Goal: Transaction & Acquisition: Purchase product/service

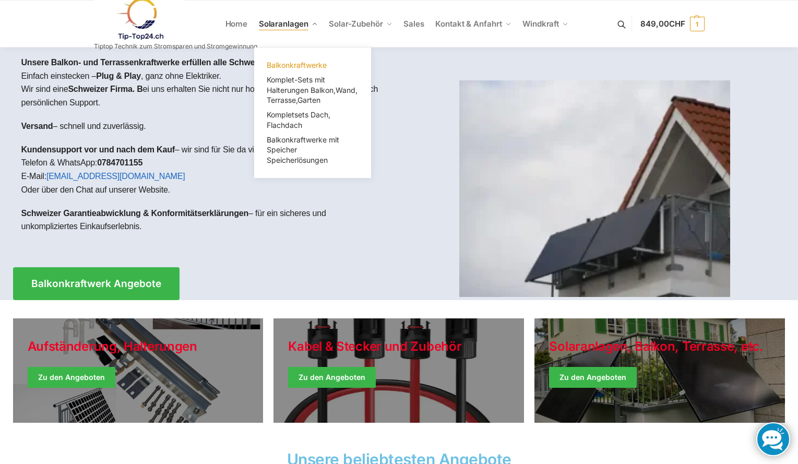
click at [291, 69] on span "Balkonkraftwerke" at bounding box center [297, 65] width 60 height 9
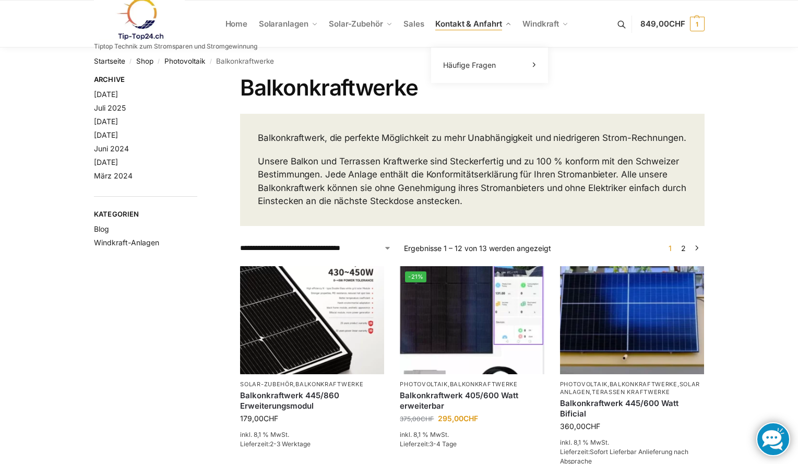
click at [460, 23] on span "Kontakt & Anfahrt" at bounding box center [468, 24] width 66 height 10
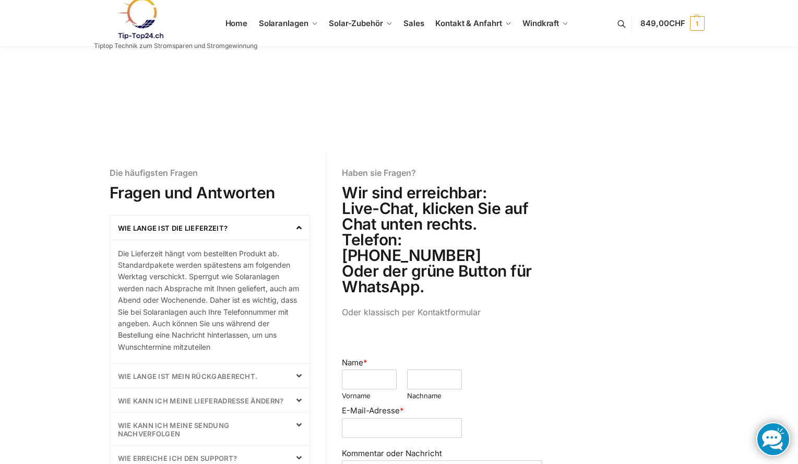
scroll to position [53, 0]
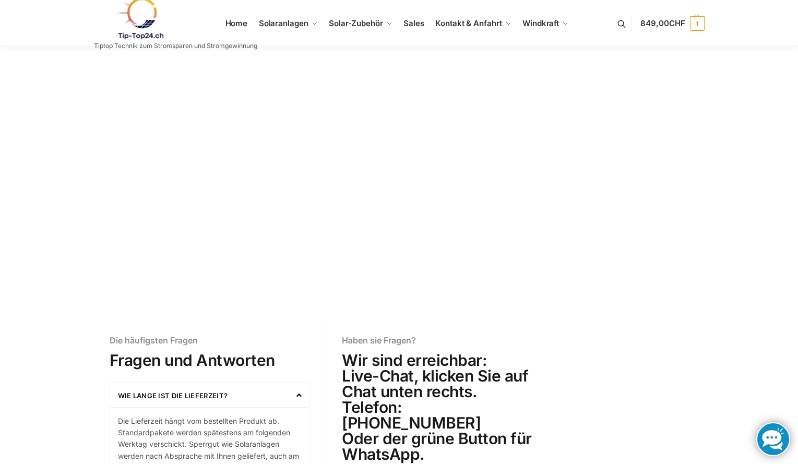
click at [229, 24] on link at bounding box center [175, 18] width 163 height 42
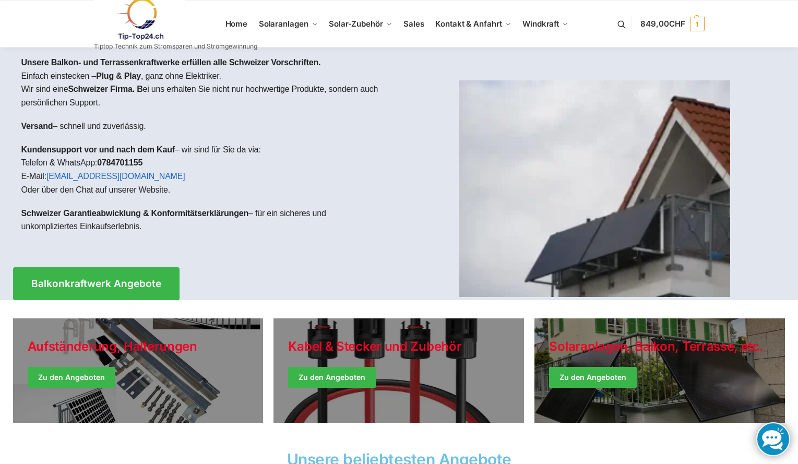
click at [226, 152] on p "Kundensupport vor und nach dem Kauf – wir sind für Sie da via: Telefon & WhatsA…" at bounding box center [206, 169] width 370 height 53
drag, startPoint x: 100, startPoint y: 163, endPoint x: 149, endPoint y: 164, distance: 49.1
click at [149, 164] on p "Kundensupport vor und nach dem Kauf – wir sind für Sie da via: Telefon & WhatsA…" at bounding box center [206, 169] width 370 height 53
click at [697, 25] on span "1" at bounding box center [697, 24] width 15 height 15
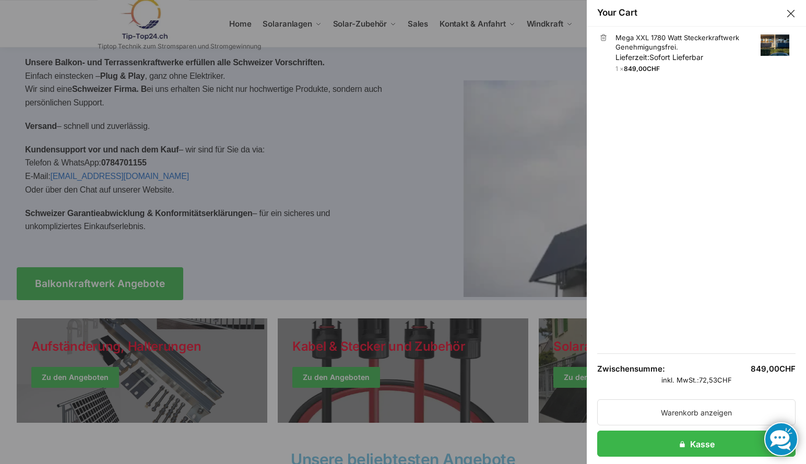
click at [763, 45] on img "Cart drawer" at bounding box center [775, 44] width 29 height 21
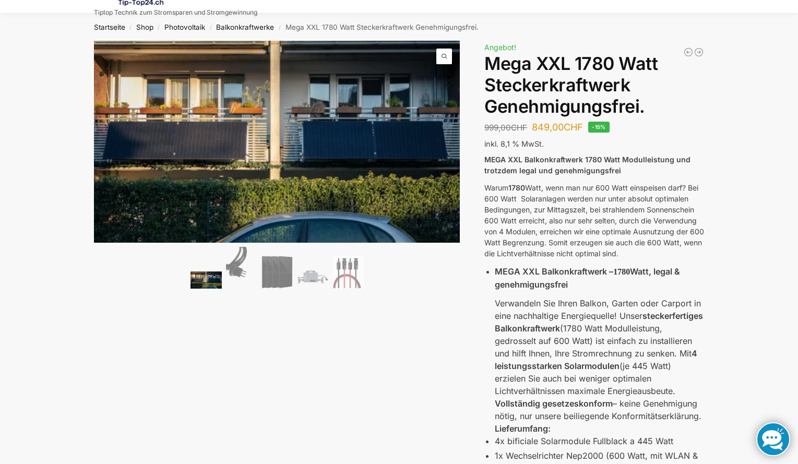
scroll to position [52, 0]
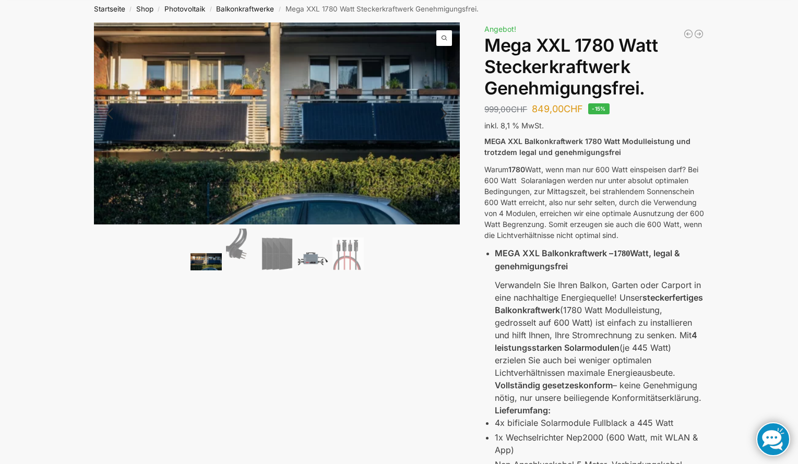
click at [313, 262] on img at bounding box center [312, 258] width 31 height 23
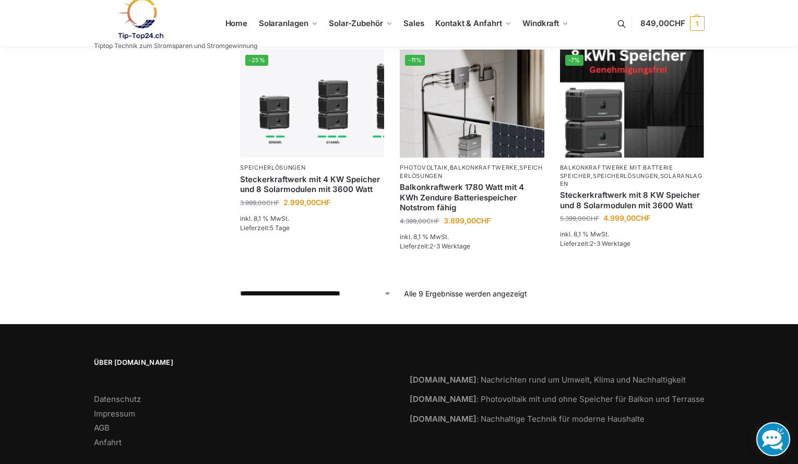
scroll to position [574, 0]
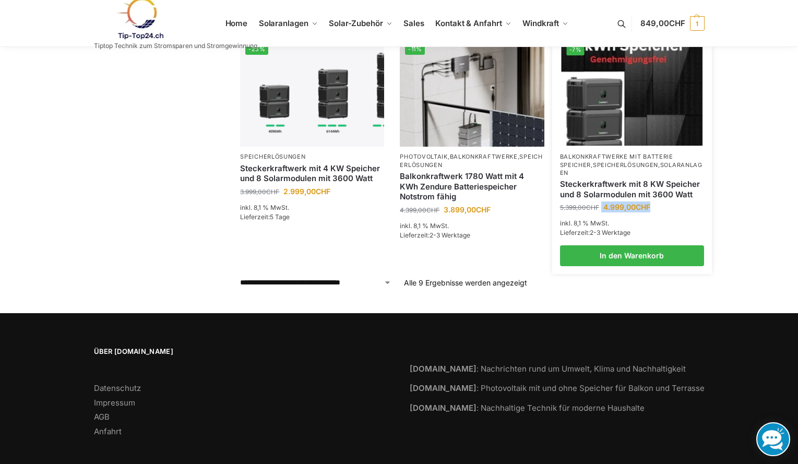
drag, startPoint x: 658, startPoint y: 197, endPoint x: 602, endPoint y: 198, distance: 55.9
click at [602, 201] on span "5.399,00 CHF Ursprünglicher Preis war: 5.399,00 CHF 4.999,00 CHF Aktueller Prei…" at bounding box center [632, 206] width 144 height 11
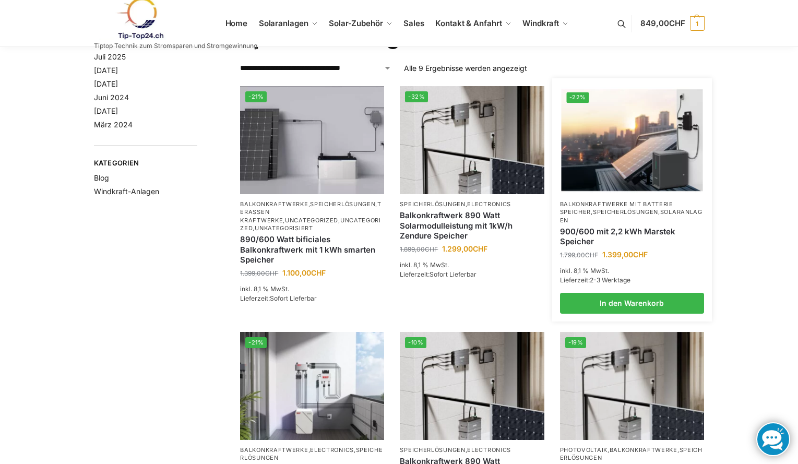
scroll to position [0, 0]
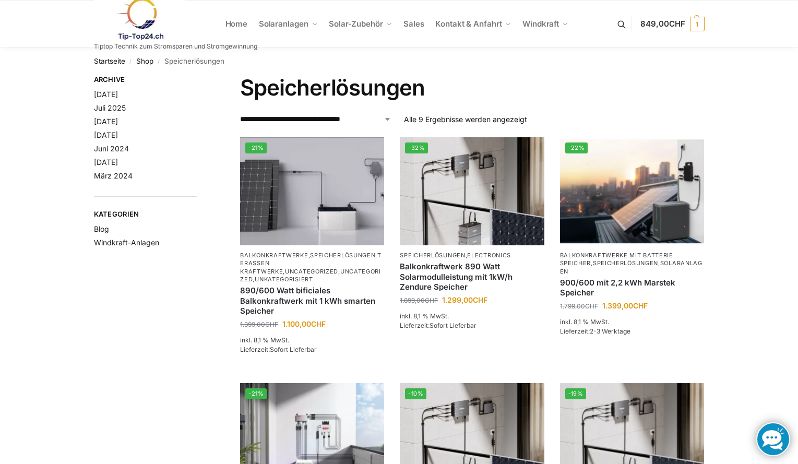
click at [732, 29] on ul "Home Solaranlagen Balkonkraftwerke Komplet-Sets mit Halterungen Balkon,Wand, Te…" at bounding box center [399, 24] width 798 height 47
drag, startPoint x: 668, startPoint y: 22, endPoint x: 661, endPoint y: 22, distance: 6.8
click at [661, 22] on span "849,00 CHF" at bounding box center [662, 24] width 44 height 10
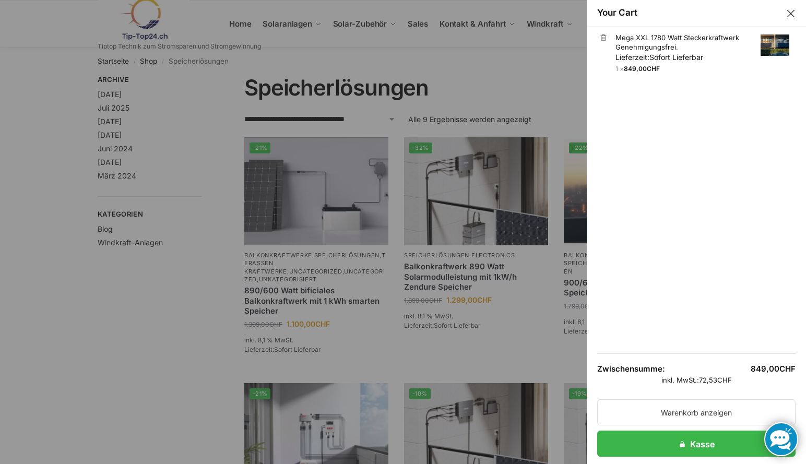
click at [765, 49] on img "Cart drawer" at bounding box center [775, 44] width 29 height 21
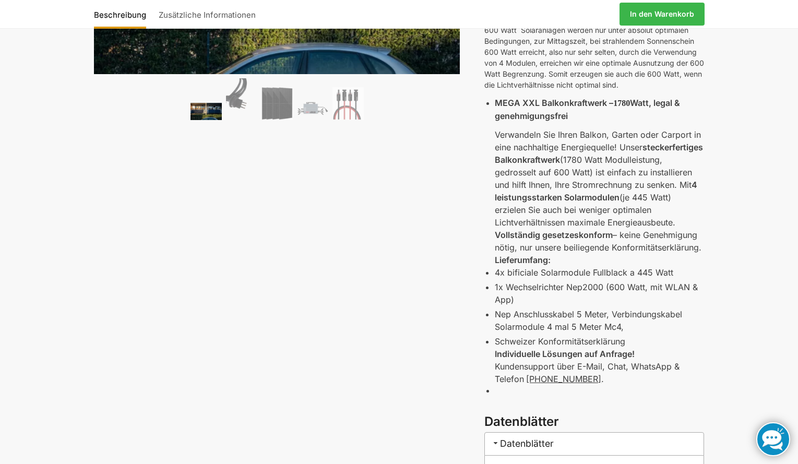
scroll to position [209, 0]
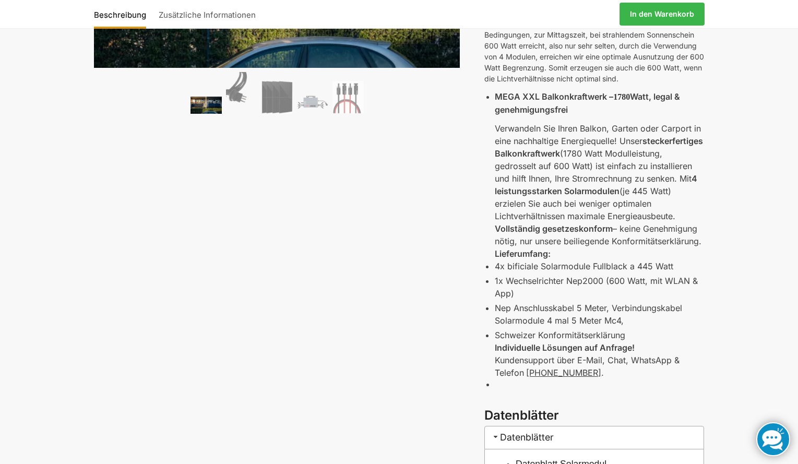
click at [495, 280] on li "1x Wechselrichter Nep2000 (600 Watt, mit WLAN & App)" at bounding box center [599, 287] width 209 height 25
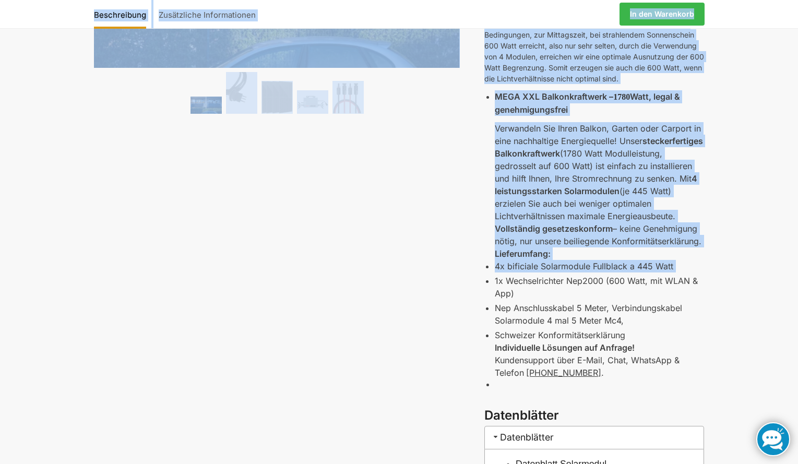
drag, startPoint x: 482, startPoint y: 286, endPoint x: 476, endPoint y: 292, distance: 8.1
click at [476, 292] on div "🔍 Previous Next Beschreibung Zusätzliche Informationen 999,00 CHF Ursprüngliche…" at bounding box center [399, 222] width 655 height 712
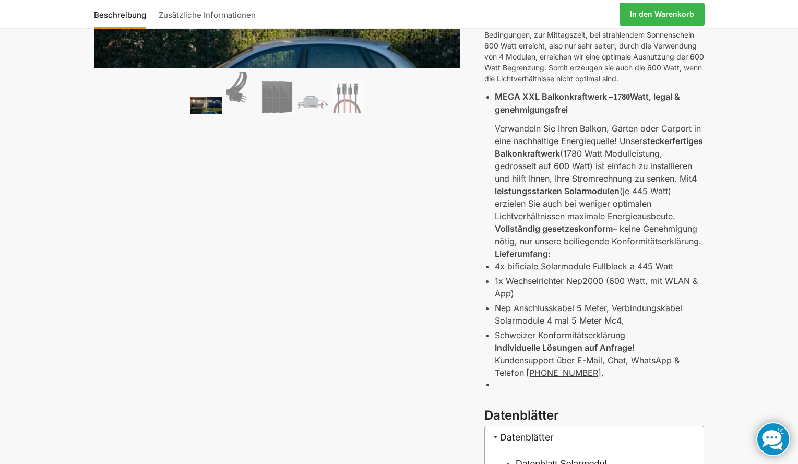
click at [476, 290] on div "🔍 Previous Next Beschreibung Zusätzliche Informationen 999,00 CHF Ursprüngliche…" at bounding box center [399, 222] width 655 height 712
click at [480, 284] on div "🔍 Previous Next Beschreibung Zusätzliche Informationen 999,00 CHF Ursprüngliche…" at bounding box center [399, 222] width 655 height 712
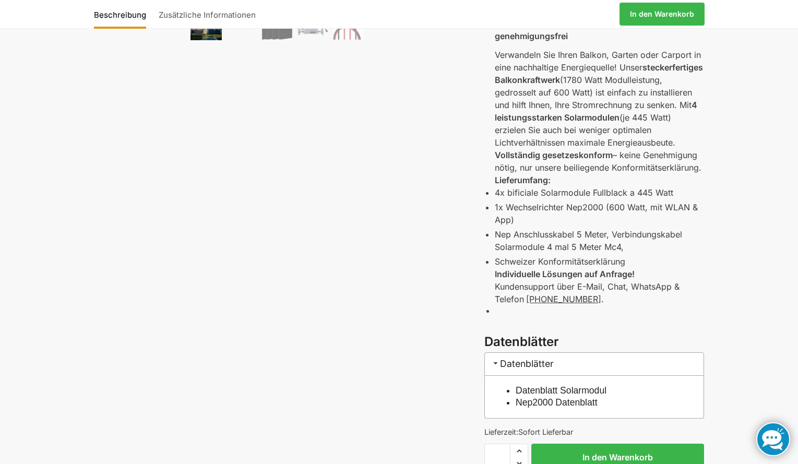
scroll to position [418, 0]
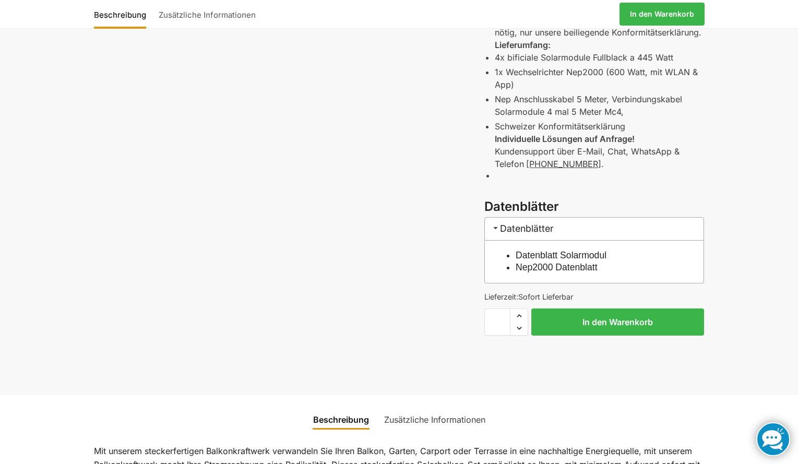
click at [570, 100] on p "Nep Anschlusskabel 5 Meter, Verbindungskabel Solarmodule 4 mal 5 Meter Mc4," at bounding box center [599, 105] width 209 height 25
drag, startPoint x: 493, startPoint y: 98, endPoint x: 607, endPoint y: 101, distance: 113.3
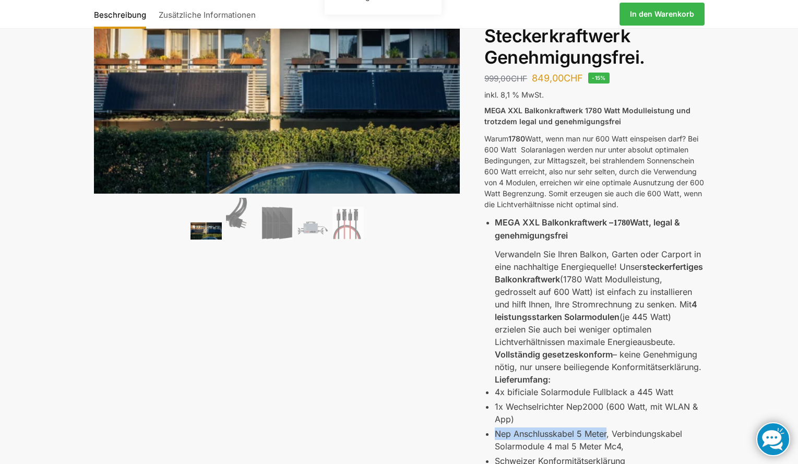
scroll to position [0, 0]
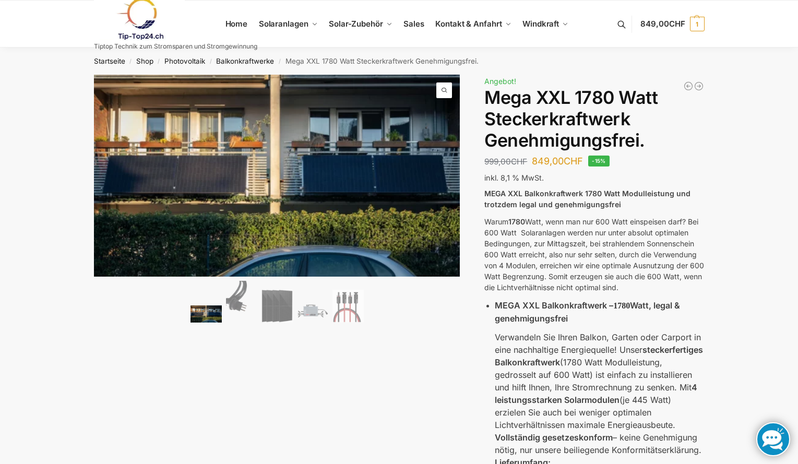
click at [493, 228] on p "Warum 1780 Watt, wenn man nur 600 Watt einspeisen darf? Bei 600 Watt Solaranlag…" at bounding box center [594, 254] width 220 height 77
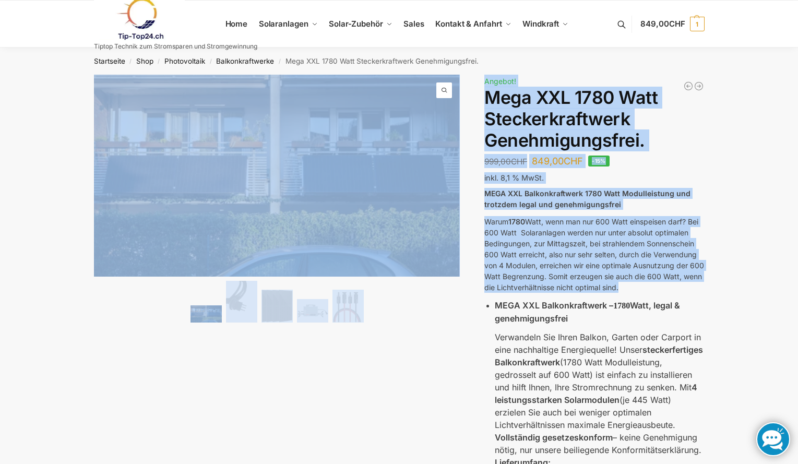
drag, startPoint x: 483, startPoint y: 219, endPoint x: 576, endPoint y: 301, distance: 123.9
click at [574, 297] on div "🔍 Previous Next Beschreibung Zusätzliche Informationen 999,00 CHF Ursprüngliche…" at bounding box center [399, 443] width 655 height 737
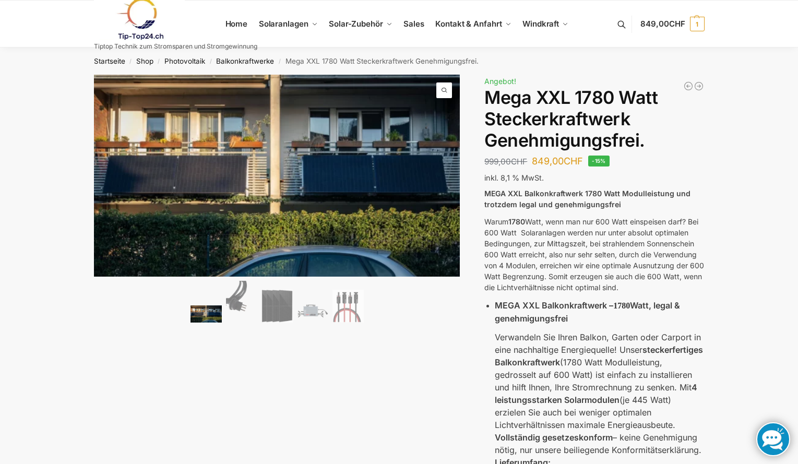
click at [578, 302] on strong "MEGA XXL Balkonkraftwerk – 1780 Watt, legal & genehmigungsfrei" at bounding box center [587, 311] width 185 height 23
click at [486, 222] on p "Warum 1780 Watt, wenn man nur 600 Watt einspeisen darf? Bei 600 Watt Solaranlag…" at bounding box center [594, 254] width 220 height 77
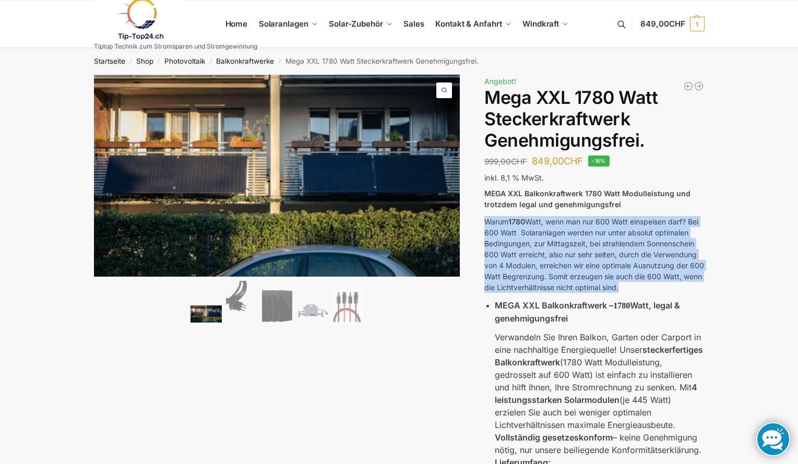
drag, startPoint x: 493, startPoint y: 225, endPoint x: 689, endPoint y: 296, distance: 207.7
click at [689, 296] on div "MEGA XXL Balkonkraftwerk 1780 Watt Modulleistung und trotzdem legal und genehmi…" at bounding box center [594, 402] width 220 height 428
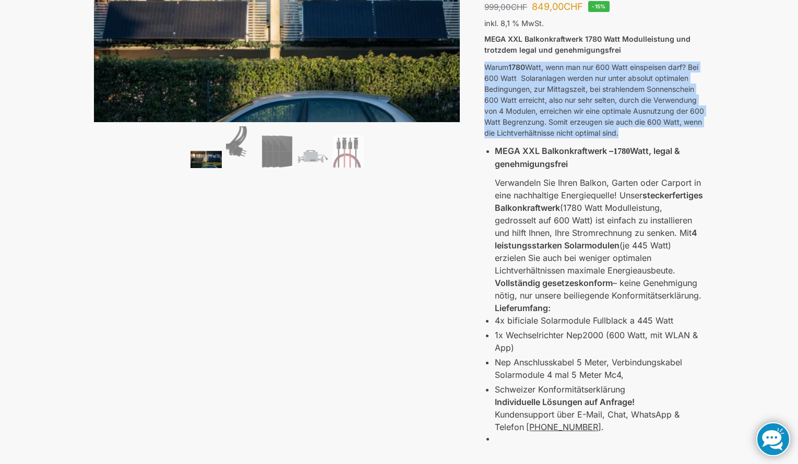
scroll to position [209, 0]
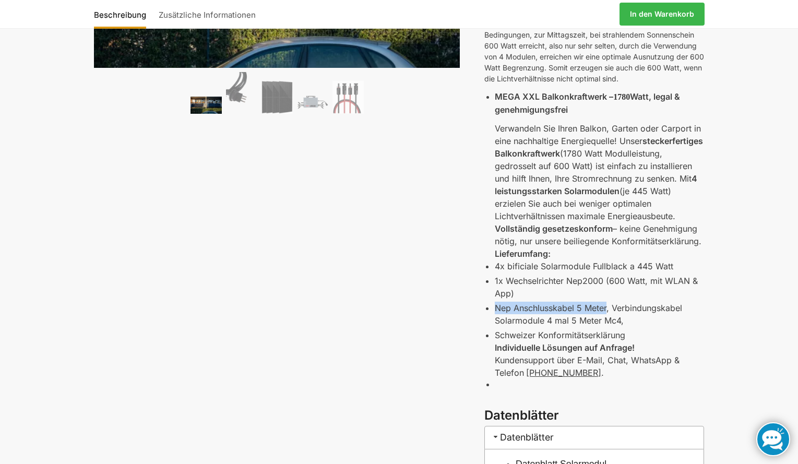
drag, startPoint x: 495, startPoint y: 307, endPoint x: 608, endPoint y: 312, distance: 112.3
click at [608, 312] on p "Nep Anschlusskabel 5 Meter, Verbindungskabel Solarmodule 4 mal 5 Meter Mc4," at bounding box center [599, 314] width 209 height 25
click at [624, 311] on p "Nep Anschlusskabel 5 Meter, Verbindungskabel Solarmodule 4 mal 5 Meter Mc4," at bounding box center [599, 314] width 209 height 25
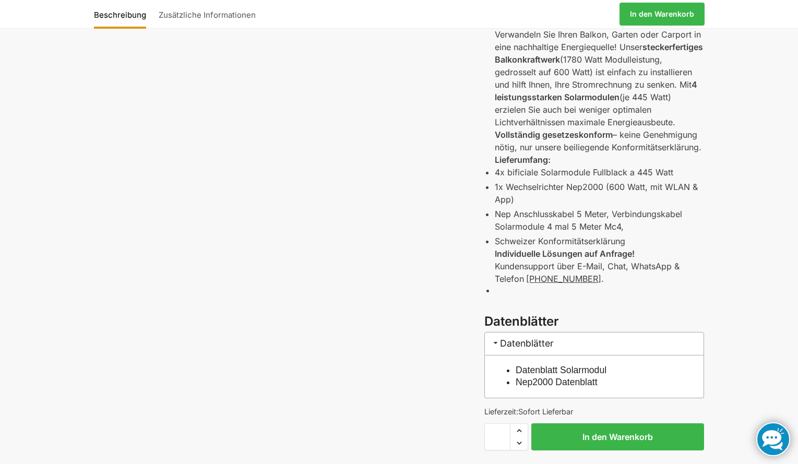
scroll to position [313, 0]
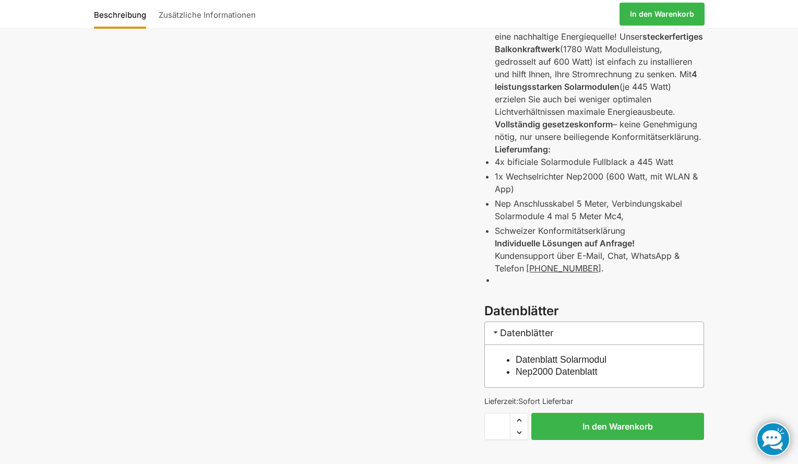
click at [619, 216] on p "Nep Anschlusskabel 5 Meter, Verbindungskabel Solarmodule 4 mal 5 Meter Mc4," at bounding box center [599, 209] width 209 height 25
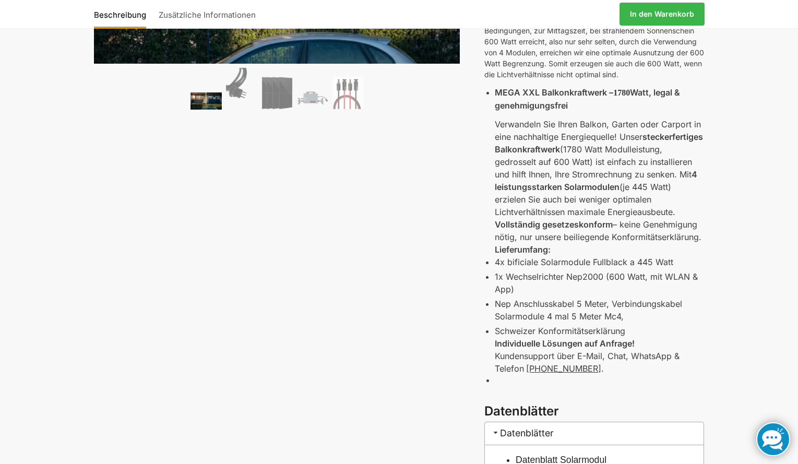
scroll to position [209, 0]
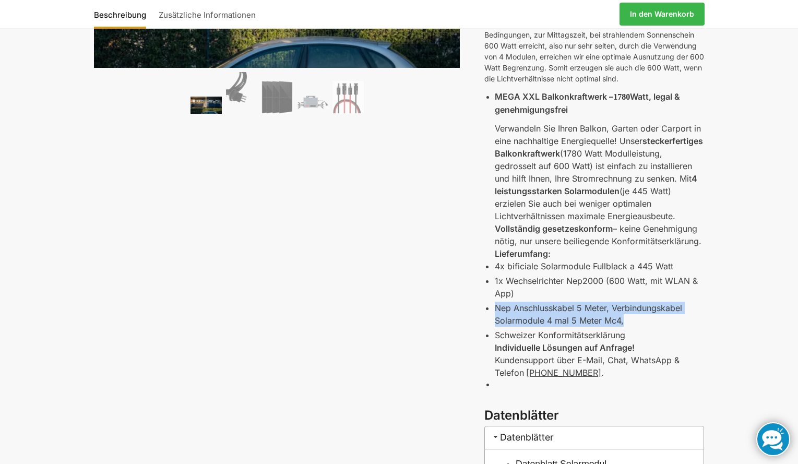
drag, startPoint x: 495, startPoint y: 308, endPoint x: 692, endPoint y: 318, distance: 197.0
click at [692, 318] on p "Nep Anschlusskabel 5 Meter, Verbindungskabel Solarmodule 4 mal 5 Meter Mc4," at bounding box center [599, 314] width 209 height 25
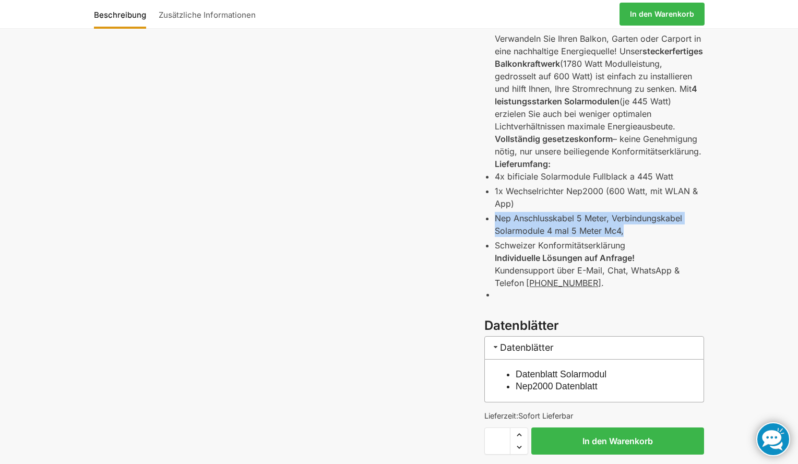
scroll to position [313, 0]
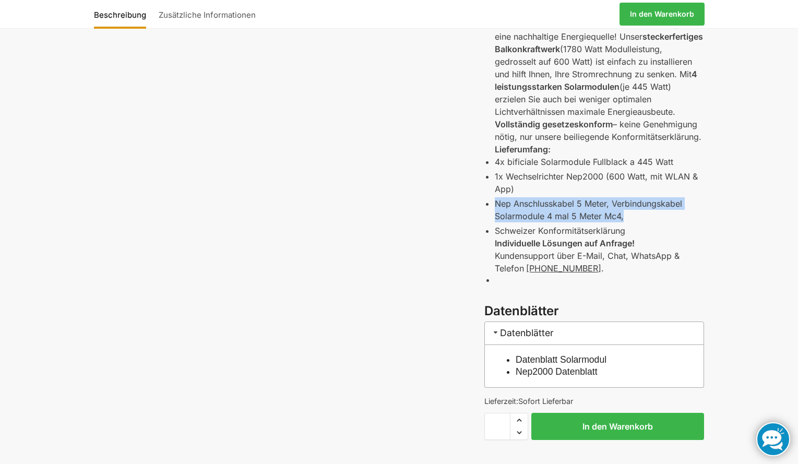
click at [578, 202] on p "Nep Anschlusskabel 5 Meter, Verbindungskabel Solarmodule 4 mal 5 Meter Mc4," at bounding box center [599, 209] width 209 height 25
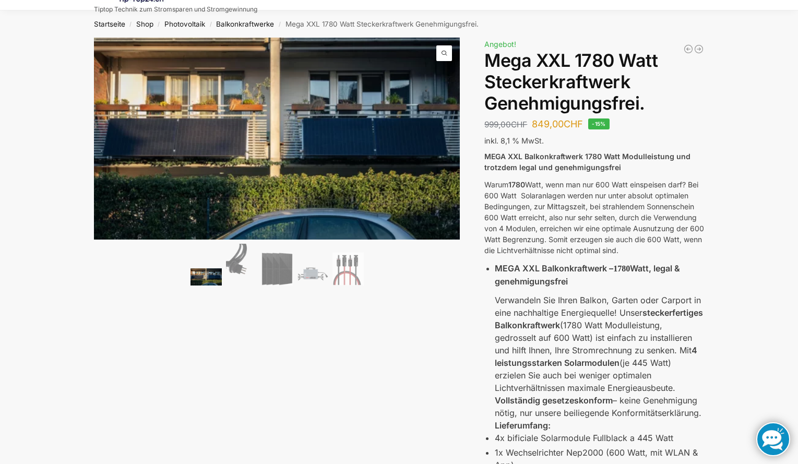
scroll to position [0, 0]
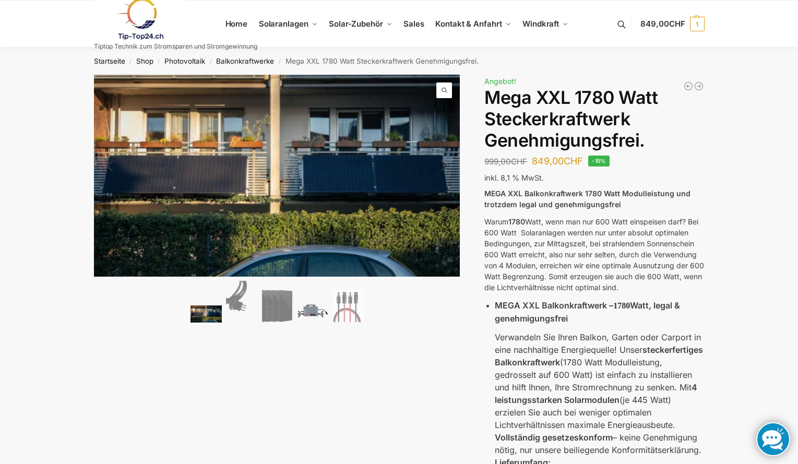
click at [312, 308] on img at bounding box center [312, 310] width 31 height 23
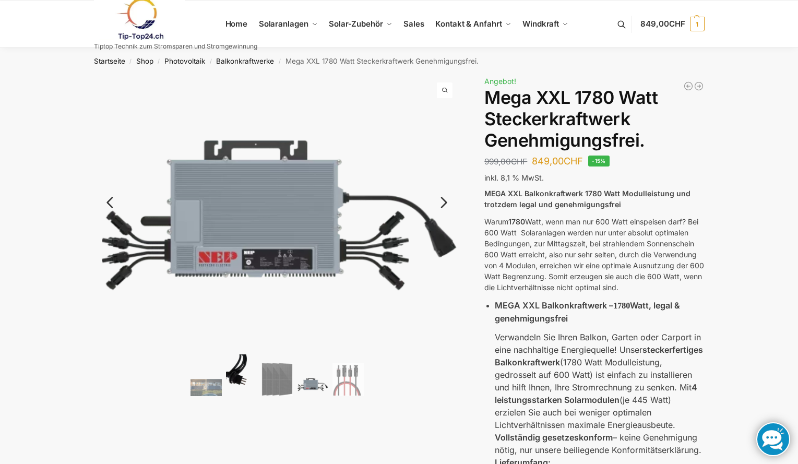
click at [230, 375] on img at bounding box center [241, 375] width 31 height 42
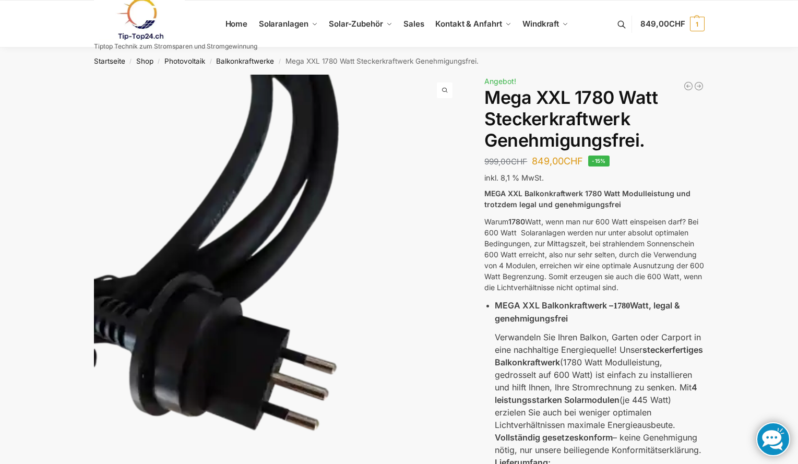
click at [752, 34] on ul "Home Solaranlagen Balkonkraftwerke Komplet-Sets mit Halterungen Balkon,Wand, Te…" at bounding box center [399, 24] width 798 height 47
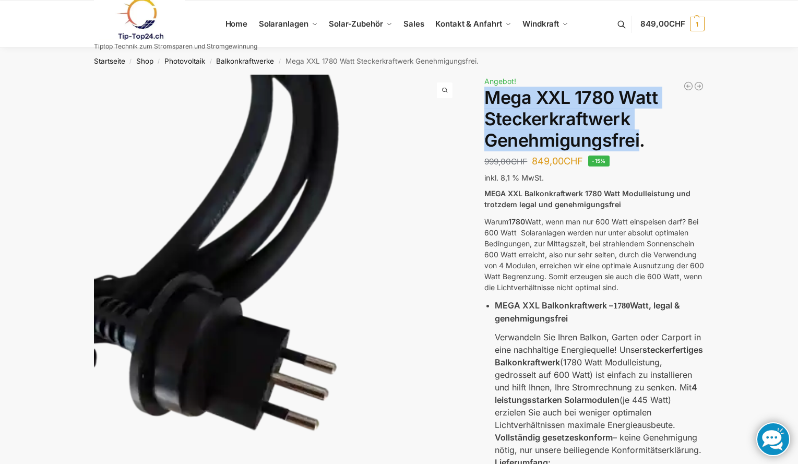
drag, startPoint x: 485, startPoint y: 97, endPoint x: 637, endPoint y: 140, distance: 158.6
click at [637, 140] on h1 "Mega XXL 1780 Watt Steckerkraftwerk Genehmigungsfrei." at bounding box center [594, 119] width 220 height 64
copy h1 "Mega XXL 1780 Watt Steckerkraftwerk Genehmigungsfrei"
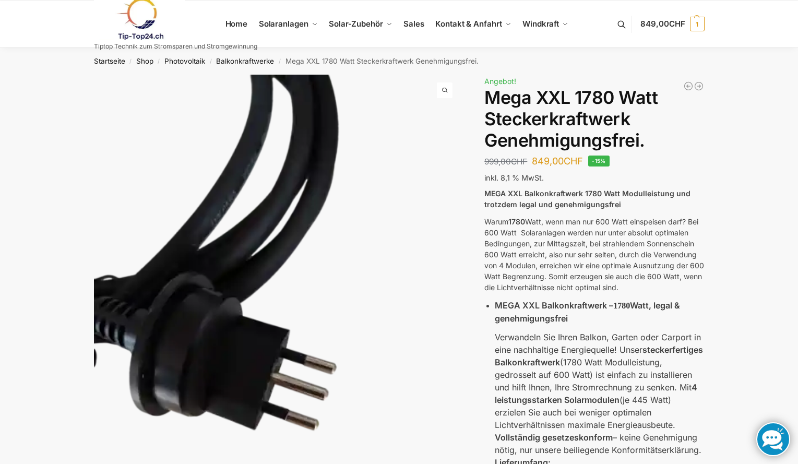
click at [695, 177] on p "inkl. 8,1 % MwSt." at bounding box center [594, 177] width 220 height 11
click at [588, 101] on h1 "Mega XXL 1780 Watt Steckerkraftwerk Genehmigungsfrei." at bounding box center [594, 119] width 220 height 64
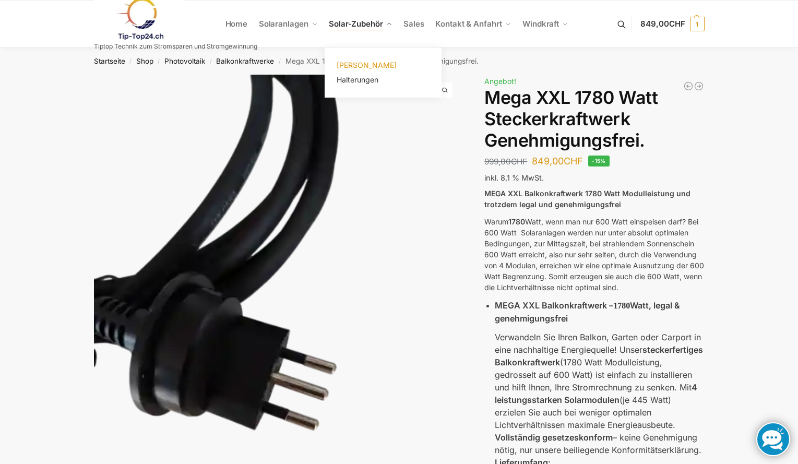
click at [380, 65] on span "[PERSON_NAME]" at bounding box center [367, 65] width 60 height 9
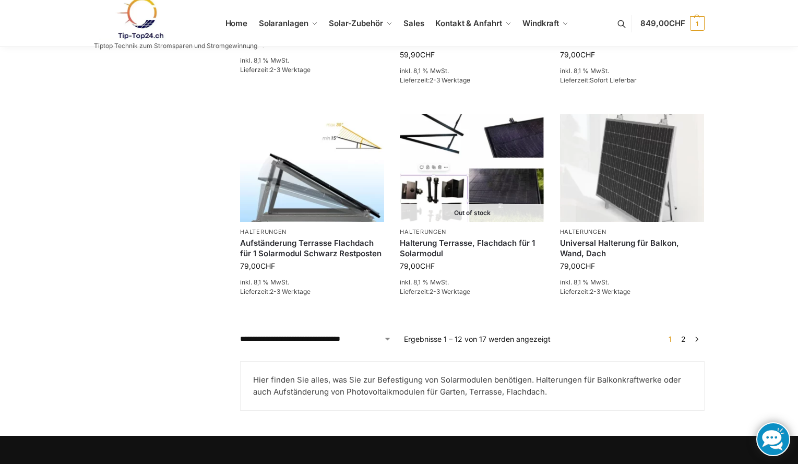
scroll to position [887, 0]
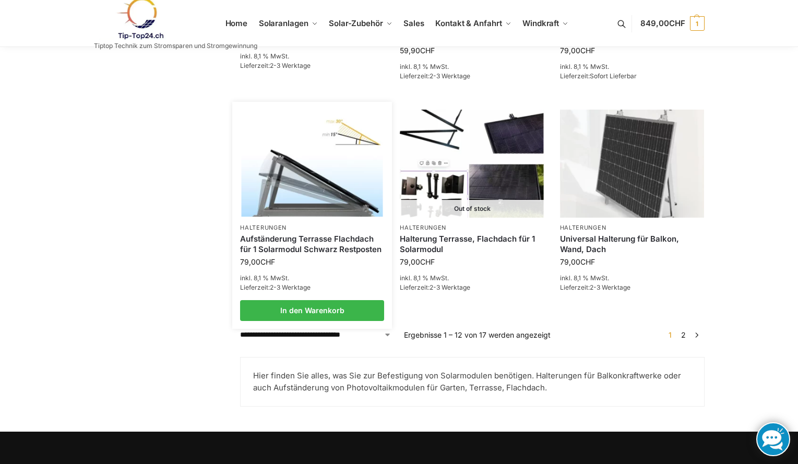
click at [297, 242] on link "Aufständerung Terrasse Flachdach für 1 Solarmodul Schwarz Restposten" at bounding box center [312, 244] width 144 height 20
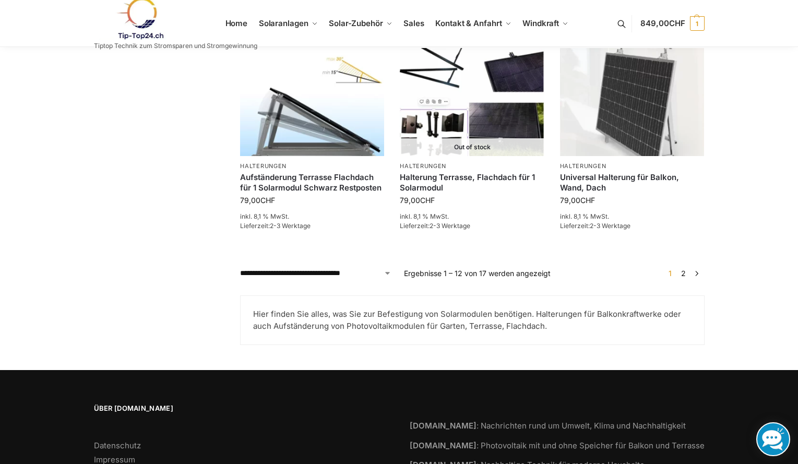
scroll to position [1016, 0]
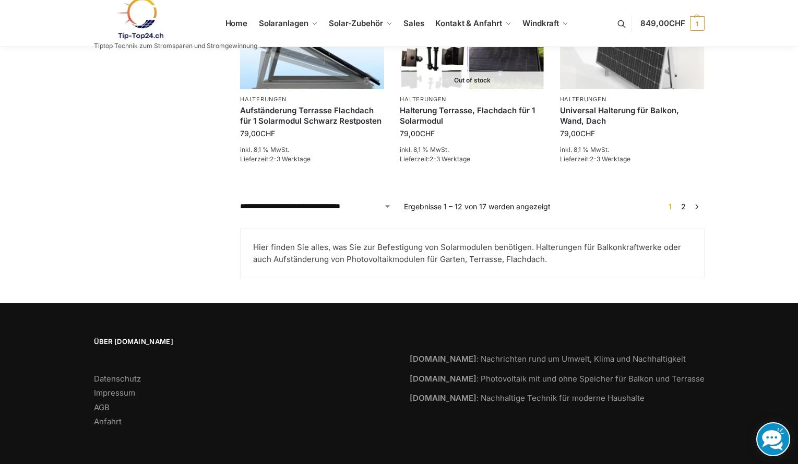
click at [684, 206] on link "2" at bounding box center [684, 206] width 10 height 9
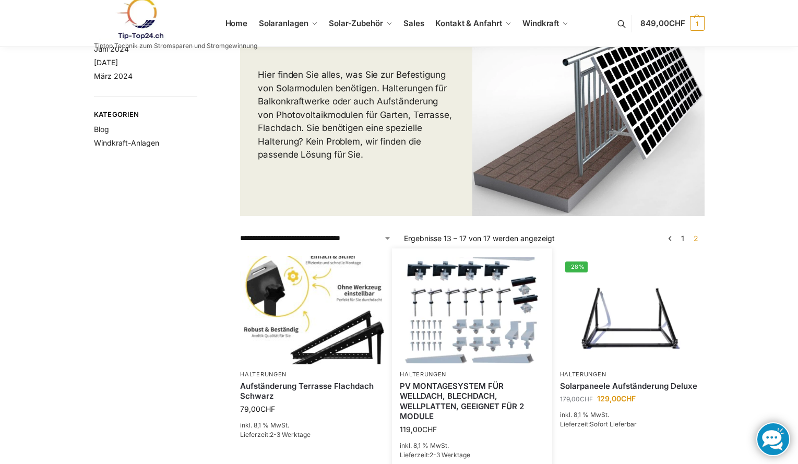
scroll to position [261, 0]
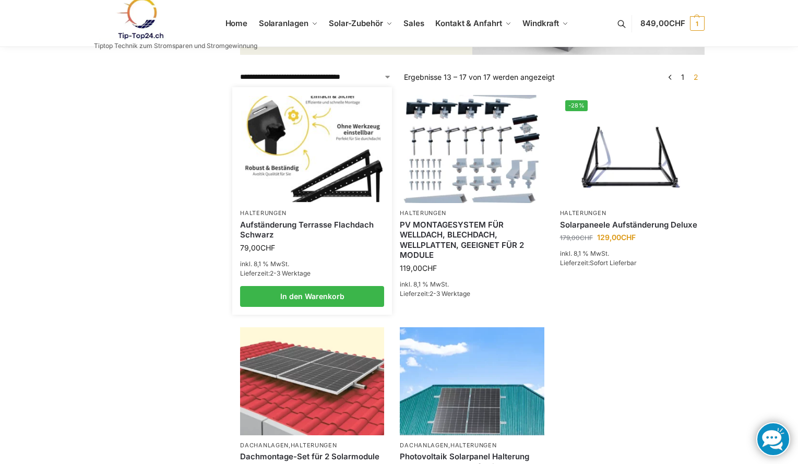
click at [325, 189] on img at bounding box center [312, 149] width 141 height 106
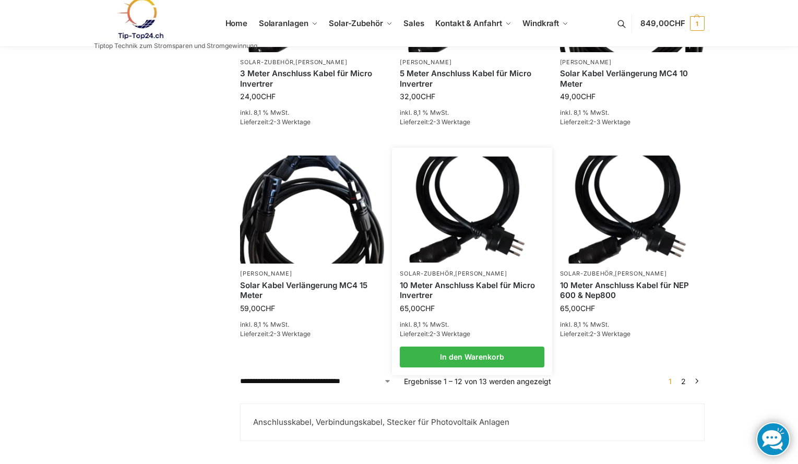
scroll to position [992, 0]
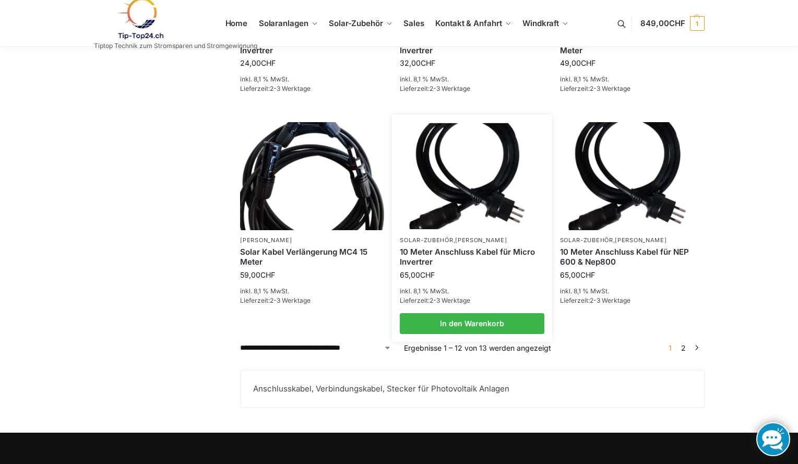
click at [478, 252] on link "10 Meter Anschluss Kabel für Micro Invertrer" at bounding box center [472, 257] width 144 height 20
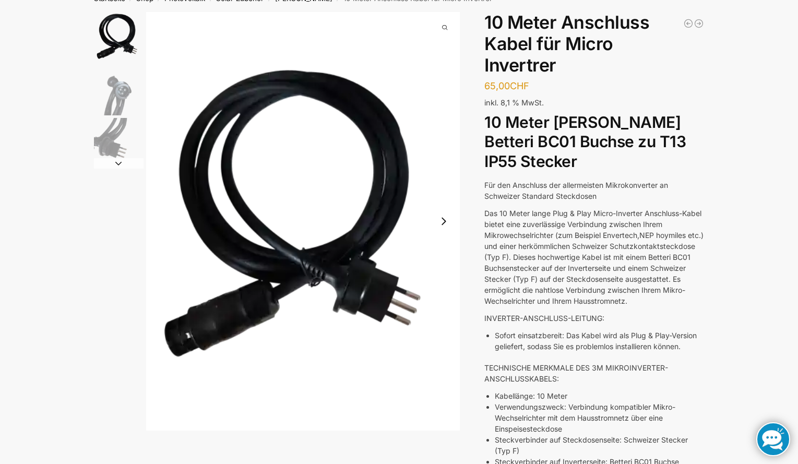
scroll to position [52, 0]
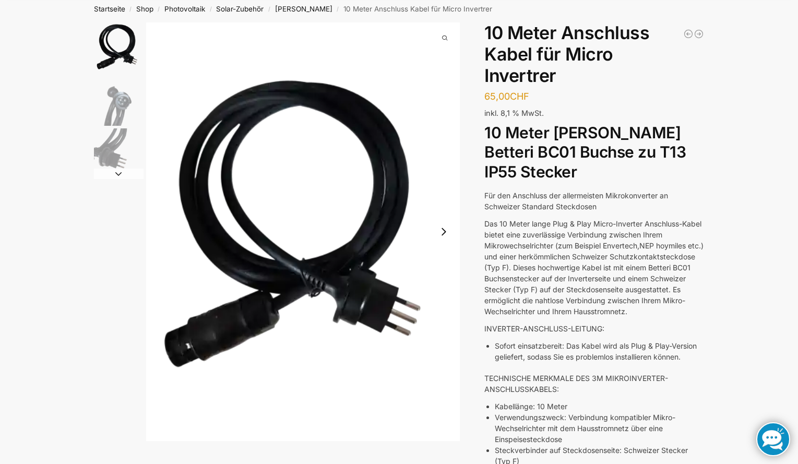
drag, startPoint x: 483, startPoint y: 130, endPoint x: 596, endPoint y: 188, distance: 126.5
click at [596, 188] on div "Beschreibung Zusätzliche Informationen 65,00 CHF In den Warenkorb Solar Kabel V…" at bounding box center [399, 355] width 655 height 667
copy h2 "10 Meter Kabel Mikrowechselrichter Betteri BC01 Buchse zu T13 IP55 Stecker"
click at [601, 262] on p "Das 10 Meter lange Plug & Play Micro-Inverter Anschluss-Kabel bietet eine zuver…" at bounding box center [594, 267] width 220 height 99
click at [590, 182] on h2 "10 Meter [PERSON_NAME] Betteri BC01 Buchse zu T13 IP55 Stecker" at bounding box center [594, 152] width 220 height 59
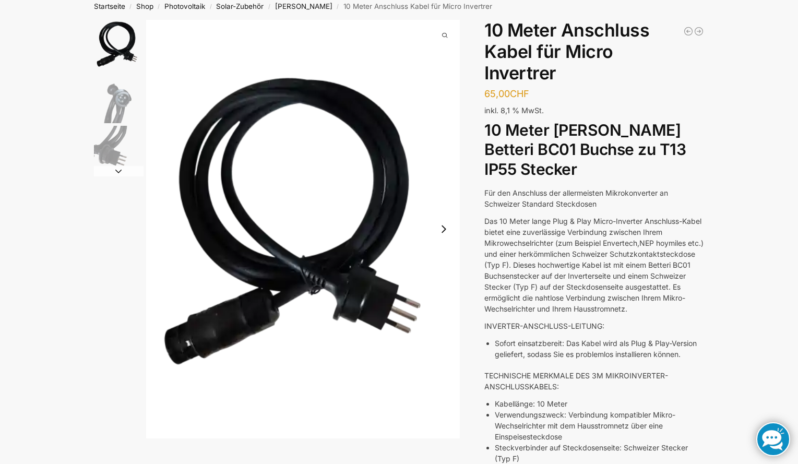
scroll to position [0, 0]
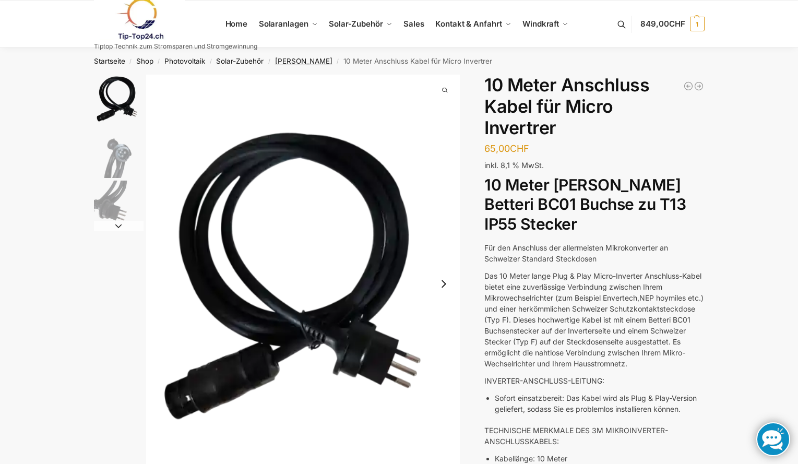
click at [299, 60] on link "[PERSON_NAME]" at bounding box center [303, 61] width 57 height 8
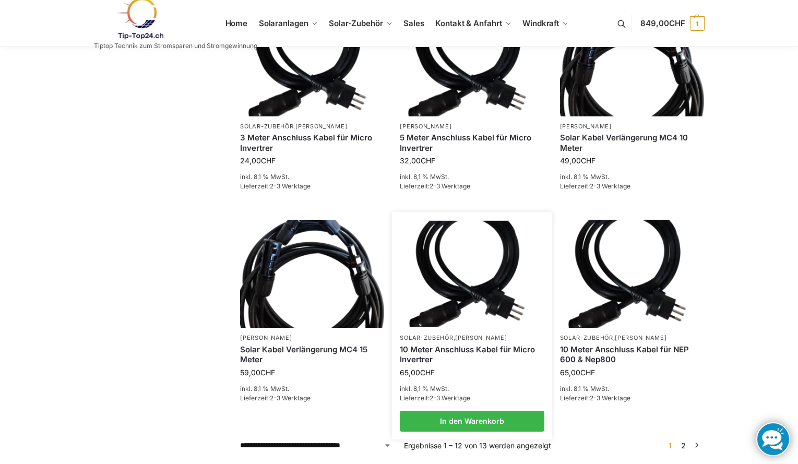
scroll to position [940, 0]
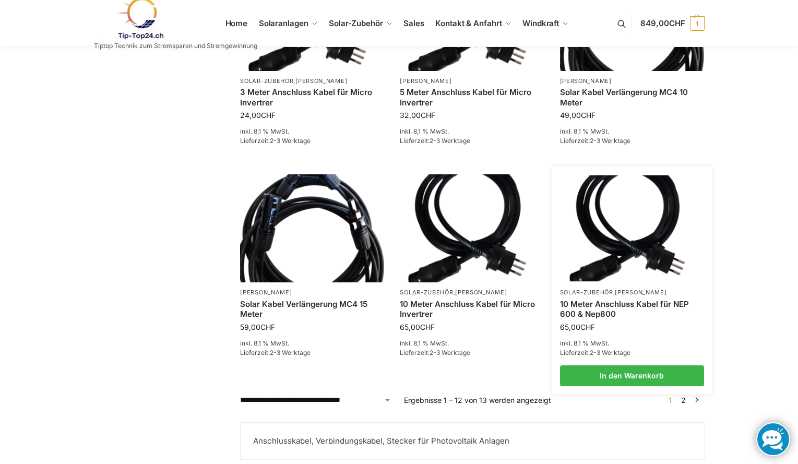
click at [603, 304] on link "10 Meter Anschluss Kabel für NEP 600 & Nep800" at bounding box center [632, 309] width 144 height 20
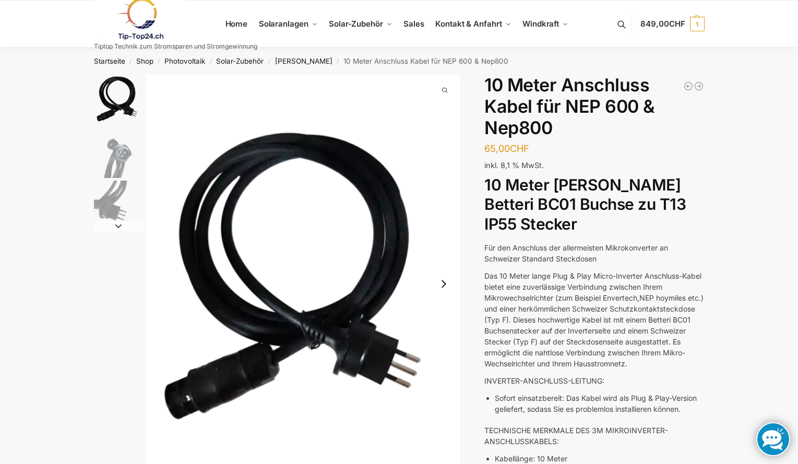
drag, startPoint x: 488, startPoint y: 183, endPoint x: 577, endPoint y: 242, distance: 107.4
click at [577, 234] on h2 "10 Meter [PERSON_NAME] Betteri BC01 Buchse zu T13 IP55 Stecker" at bounding box center [594, 204] width 220 height 59
click at [639, 234] on h2 "10 Meter Kabel Mikrowechselrichter Betteri BC01 Buchse zu T13 IP55 Stecker" at bounding box center [594, 204] width 220 height 59
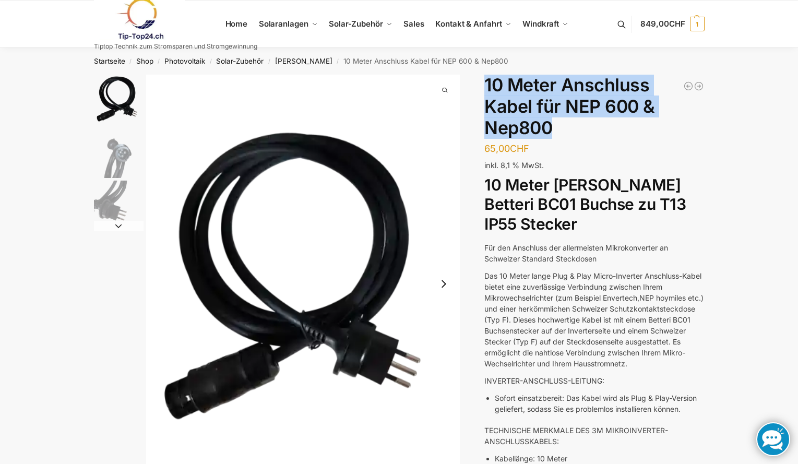
drag, startPoint x: 488, startPoint y: 81, endPoint x: 552, endPoint y: 127, distance: 79.2
click at [552, 127] on h1 "10 Meter Anschluss Kabel für NEP 600 & Nep800" at bounding box center [594, 107] width 220 height 64
copy h1 "10 Meter Anschluss Kabel für NEP 600 & Nep800"
click at [232, 26] on link at bounding box center [175, 19] width 163 height 42
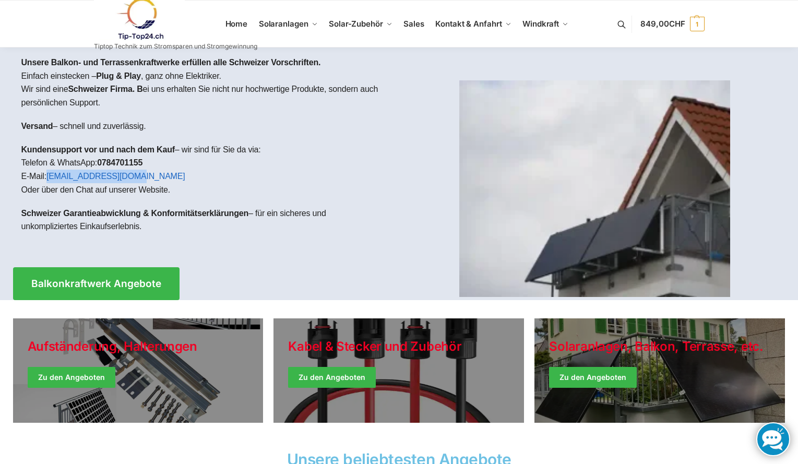
drag, startPoint x: 140, startPoint y: 175, endPoint x: 48, endPoint y: 178, distance: 91.9
click at [48, 178] on p "Kundensupport vor und nach dem Kauf – wir sind für Sie da via: Telefon & WhatsA…" at bounding box center [206, 169] width 370 height 53
copy link "support@tip-top24.ch"
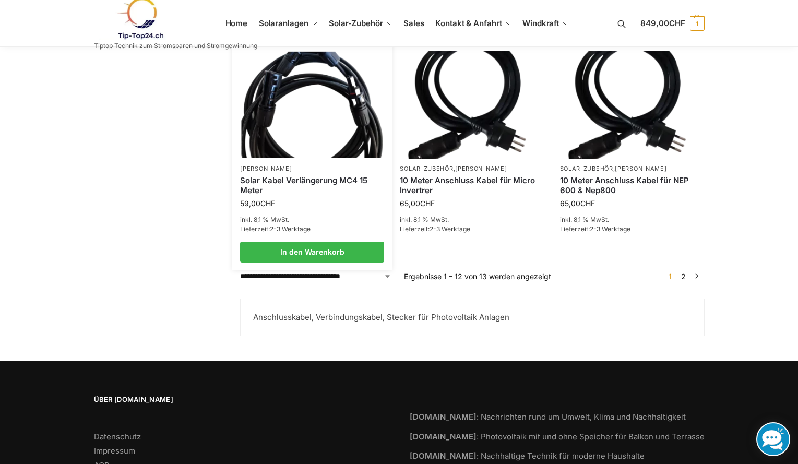
scroll to position [1096, 0]
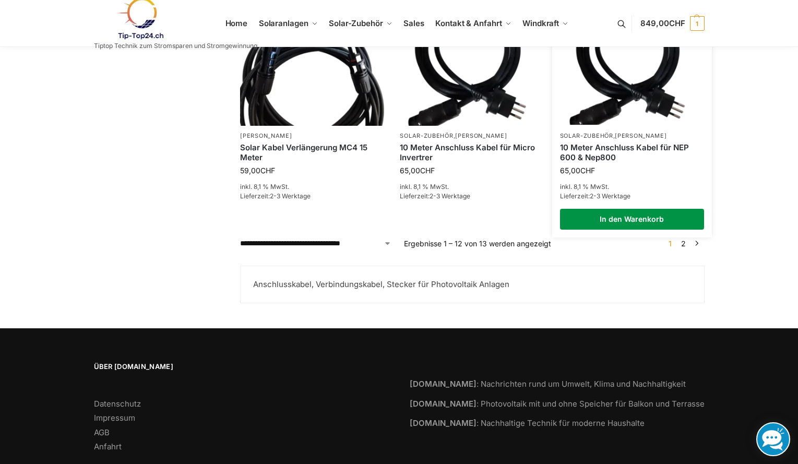
click at [628, 220] on link "In den Warenkorb" at bounding box center [632, 219] width 144 height 21
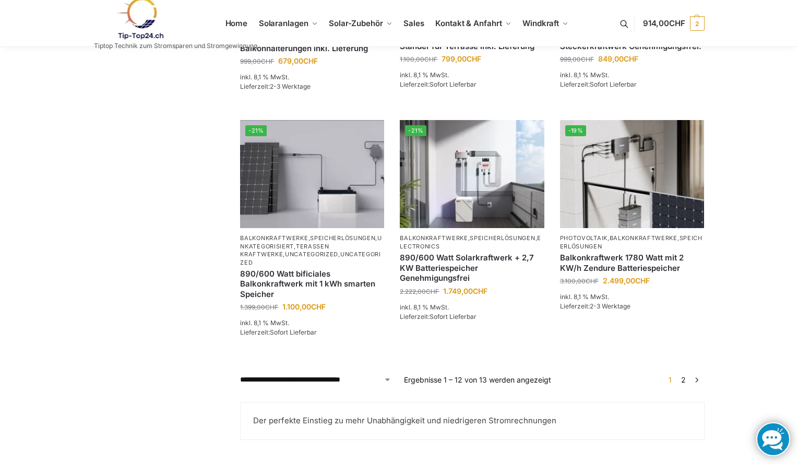
scroll to position [722, 0]
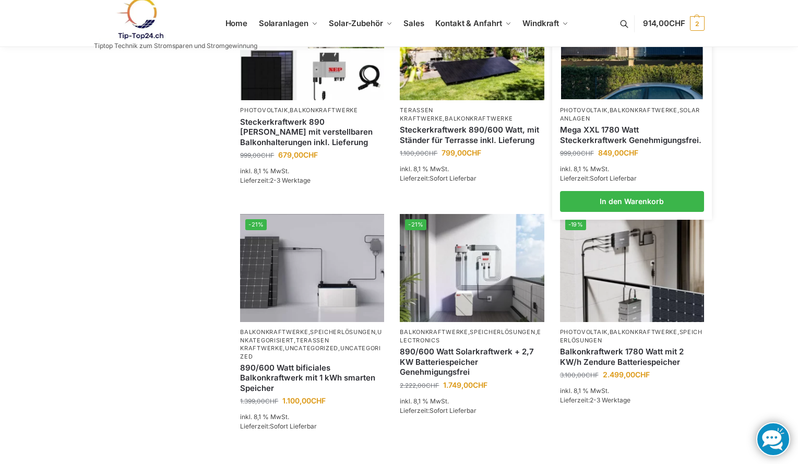
click at [613, 145] on link "Mega XXL 1780 Watt Steckerkraftwerk Genehmigungsfrei." at bounding box center [632, 135] width 144 height 20
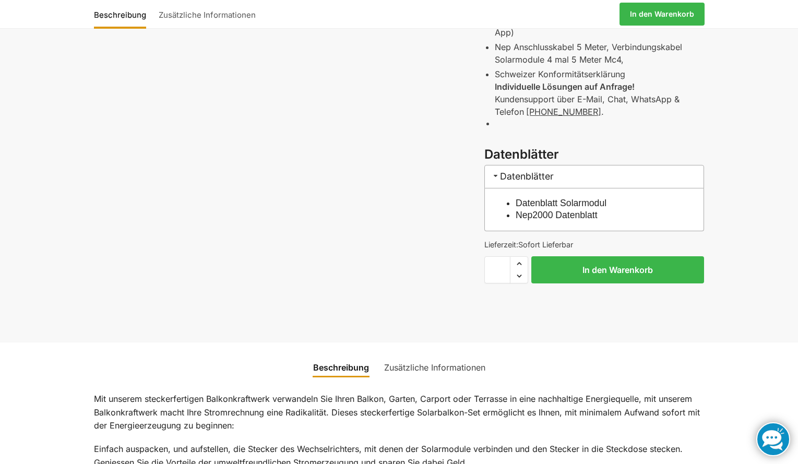
click at [576, 203] on link "Datenblatt Solarmodul" at bounding box center [561, 203] width 91 height 10
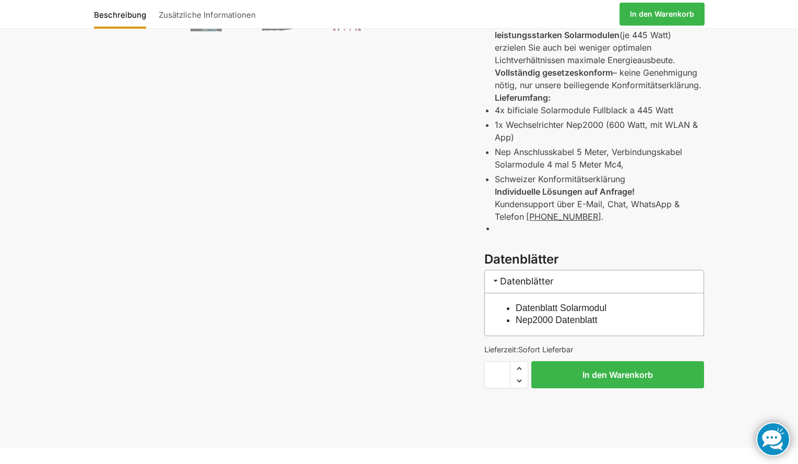
scroll to position [365, 0]
click at [557, 322] on link "Nep2000 Datenblatt" at bounding box center [557, 319] width 82 height 10
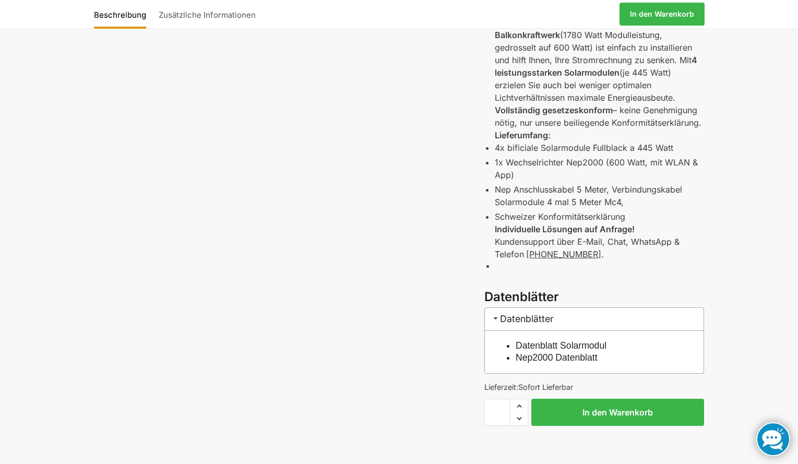
scroll to position [313, 0]
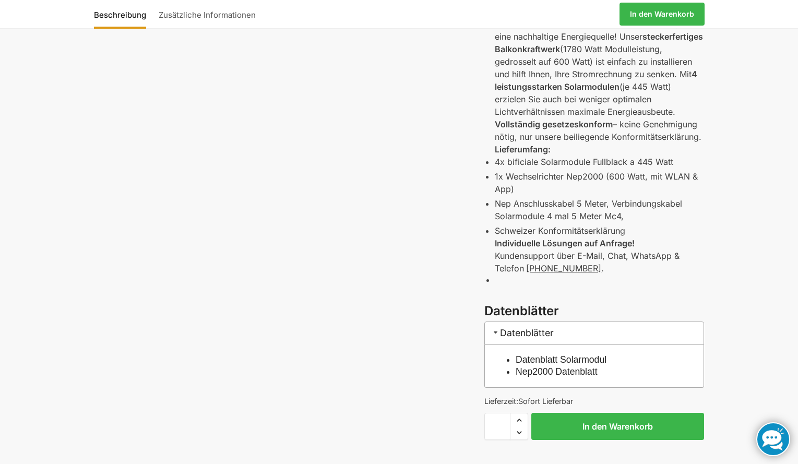
click at [566, 164] on p "4x bificiale Solarmodule Fullblack a 445 Watt" at bounding box center [599, 162] width 209 height 13
drag, startPoint x: 493, startPoint y: 161, endPoint x: 672, endPoint y: 161, distance: 178.5
click at [672, 161] on div "MEGA XXL Balkonkraftwerk 1780 Watt Modulleistung und trotzdem legal und genehmi…" at bounding box center [594, 89] width 220 height 428
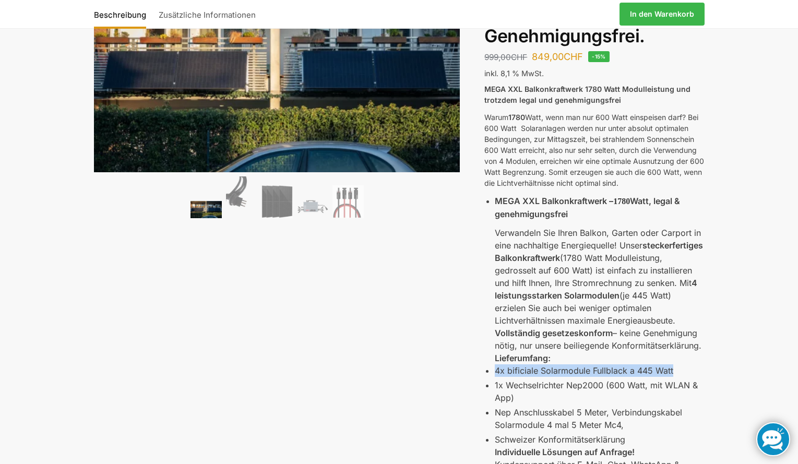
scroll to position [0, 0]
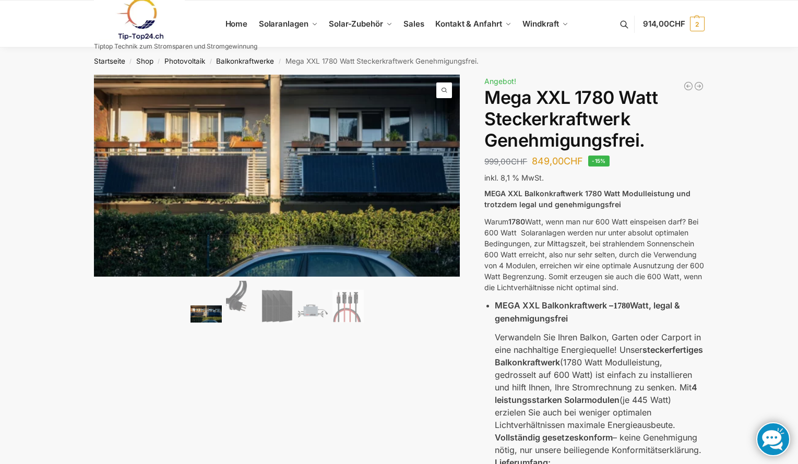
click at [227, 23] on link at bounding box center [175, 19] width 163 height 42
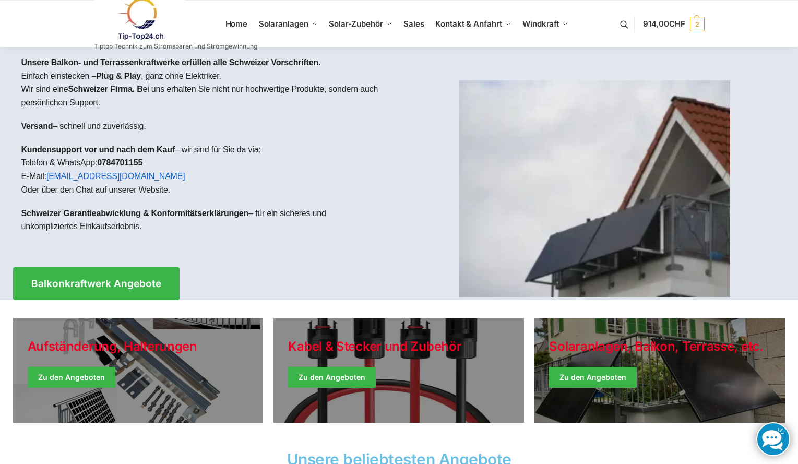
click at [114, 162] on strong "0784701155" at bounding box center [119, 162] width 45 height 9
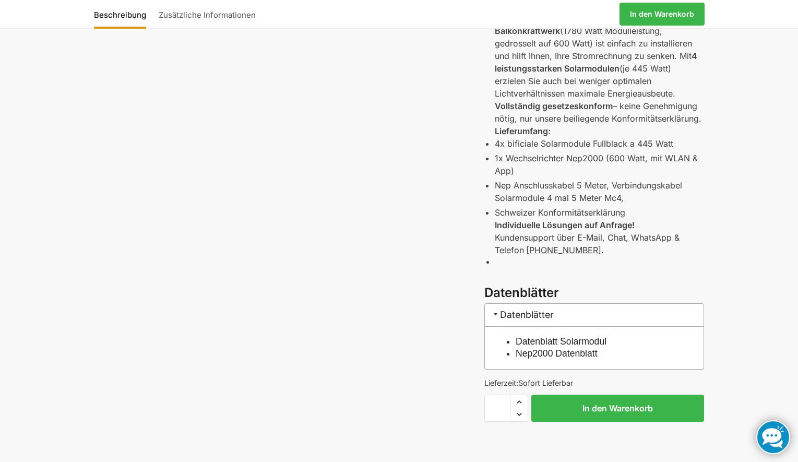
scroll to position [313, 0]
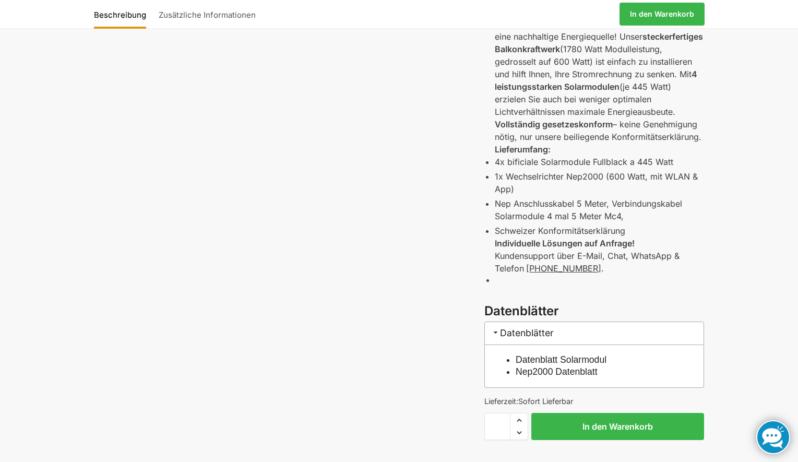
click at [485, 282] on div "MEGA XXL Balkonkraftwerk 1780 Watt Modulleistung und trotzdem legal und genehmi…" at bounding box center [594, 89] width 220 height 428
click at [492, 281] on div "MEGA XXL Balkonkraftwerk 1780 Watt Modulleistung und trotzdem legal und genehmi…" at bounding box center [594, 89] width 220 height 428
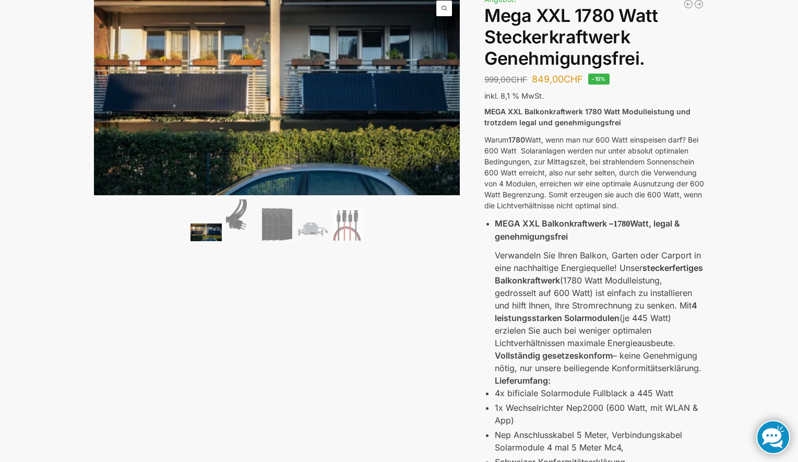
scroll to position [52, 0]
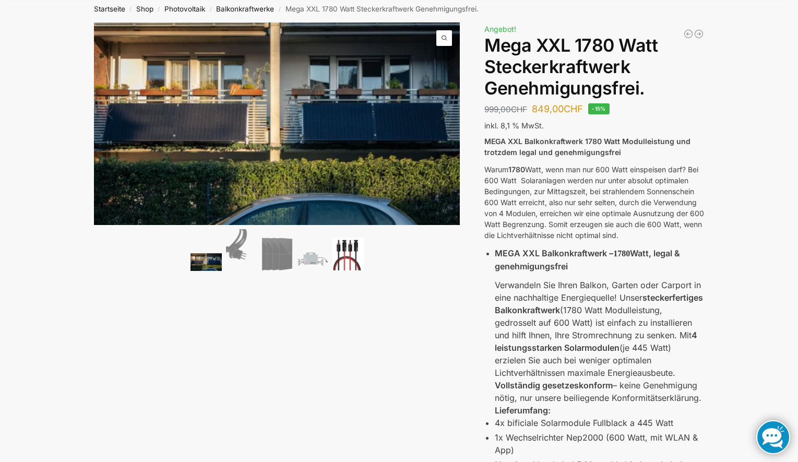
click at [347, 254] on img at bounding box center [348, 254] width 31 height 33
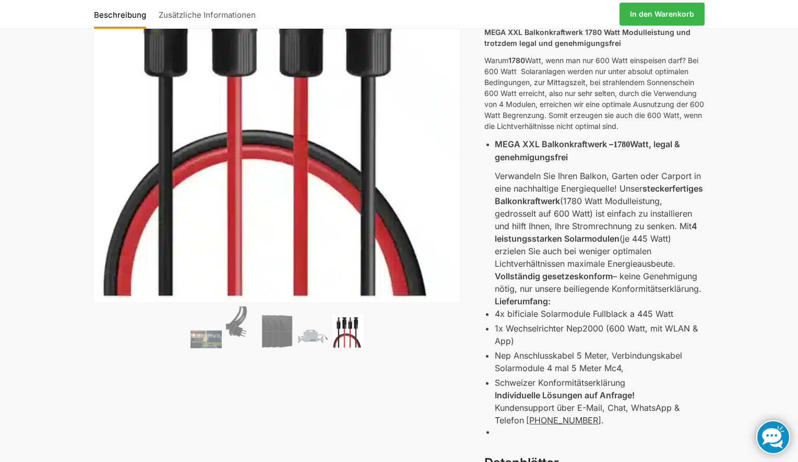
scroll to position [157, 0]
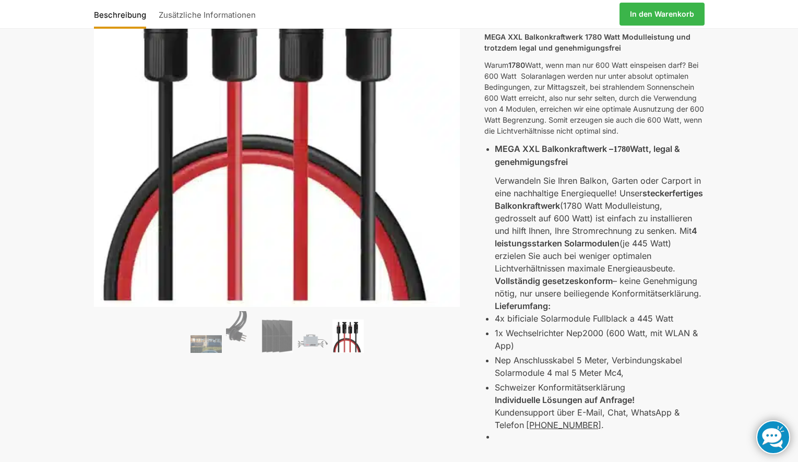
click at [559, 290] on p "Vollständig gesetzeskonform – keine Genehmigung nötig, nur unsere beiliegende K…" at bounding box center [599, 287] width 209 height 25
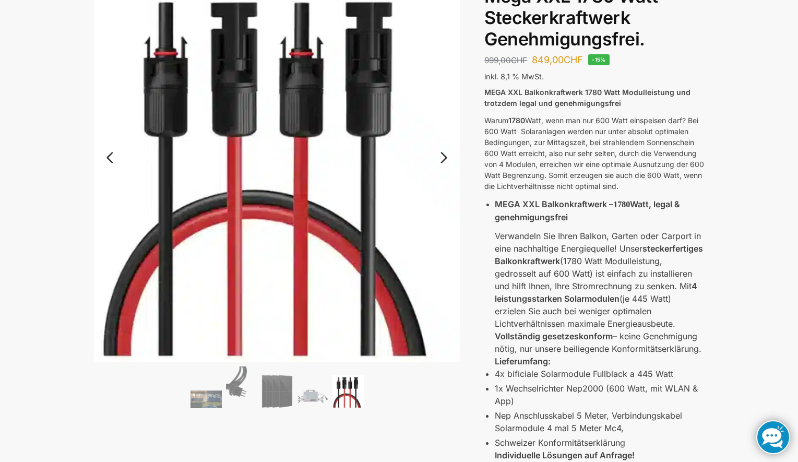
scroll to position [104, 0]
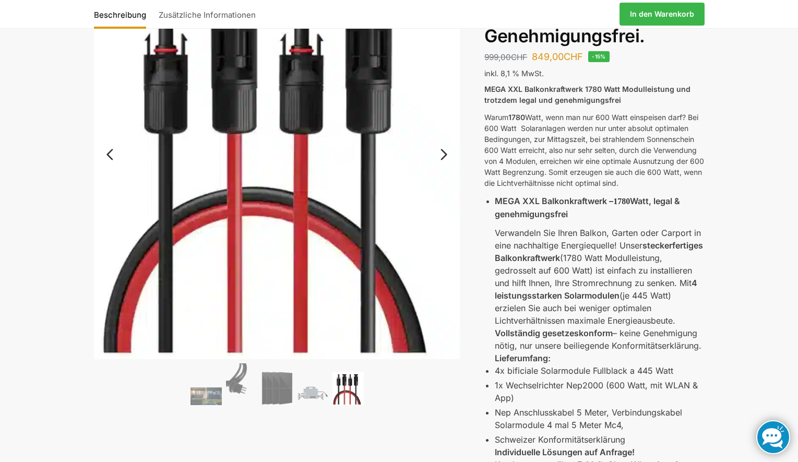
click at [438, 156] on link "Next" at bounding box center [442, 160] width 35 height 10
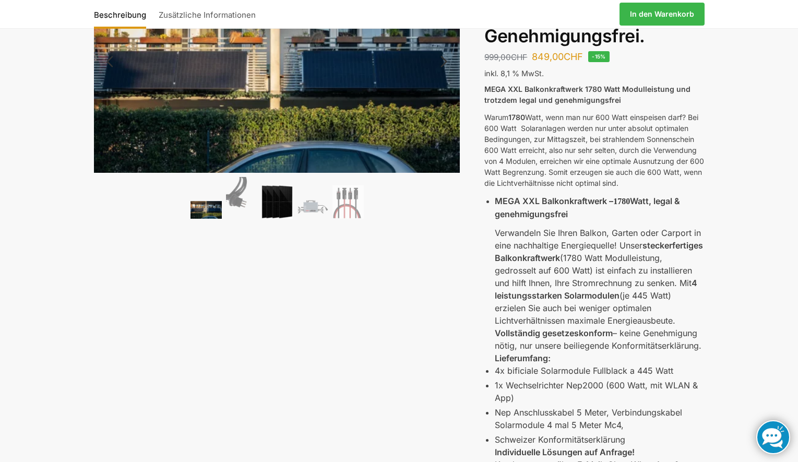
click at [277, 205] on img at bounding box center [277, 201] width 31 height 33
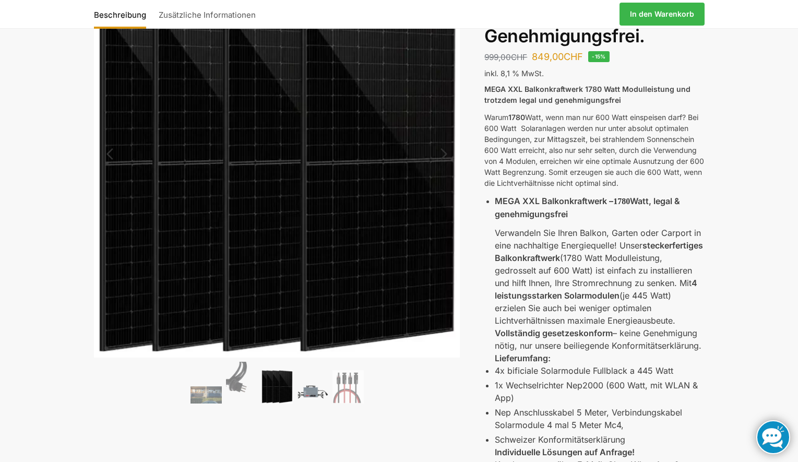
click at [309, 393] on img at bounding box center [312, 391] width 31 height 23
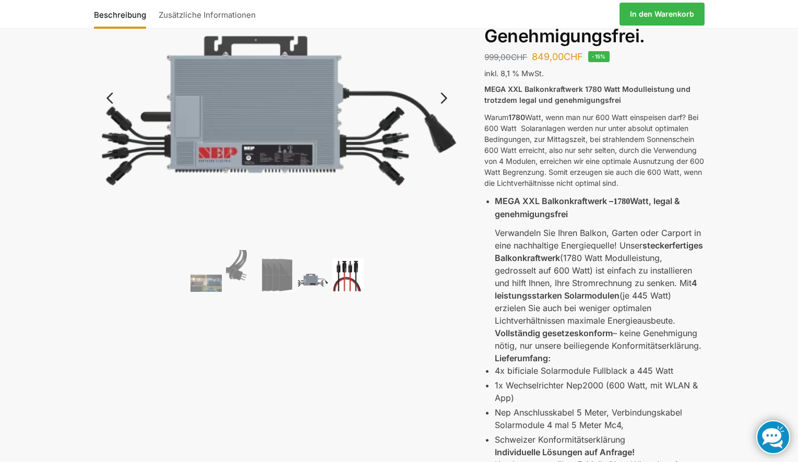
click at [356, 281] on img at bounding box center [348, 274] width 31 height 33
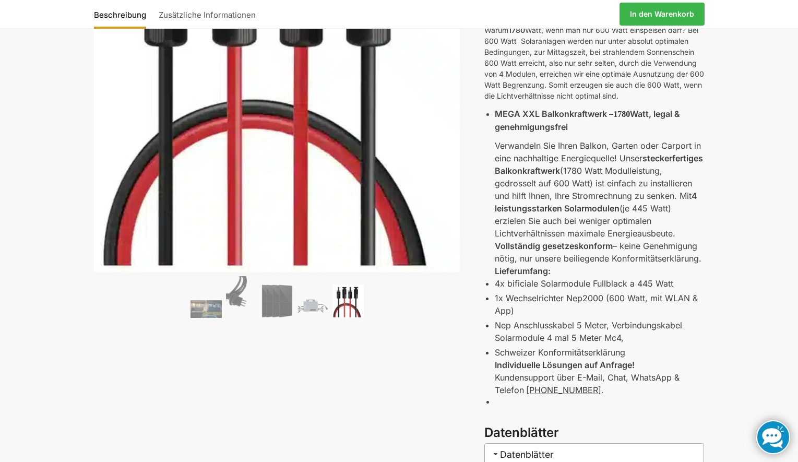
scroll to position [209, 0]
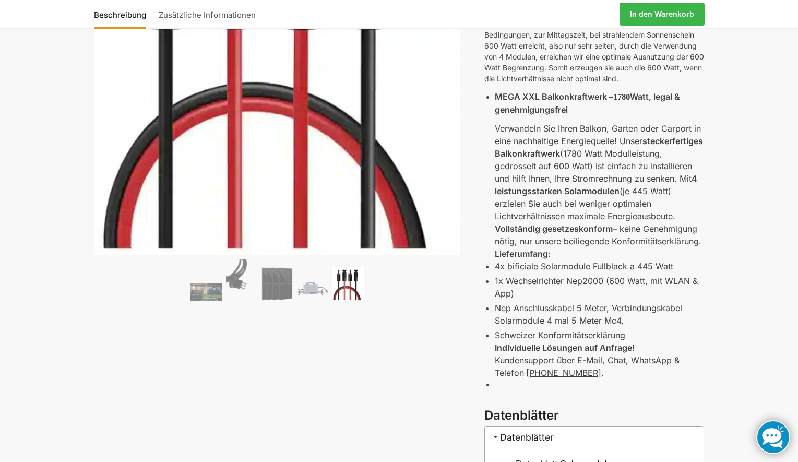
click at [502, 386] on p at bounding box center [599, 384] width 209 height 11
click at [483, 384] on div "🔍 Previous Next Beschreibung Zusätzliche Informationen 999,00 CHF Ursprüngliche…" at bounding box center [399, 234] width 655 height 737
drag, startPoint x: 490, startPoint y: 386, endPoint x: 495, endPoint y: 387, distance: 5.4
click at [493, 387] on div "MEGA XXL Balkonkraftwerk 1780 Watt Modulleistung und trotzdem legal und genehmi…" at bounding box center [594, 193] width 220 height 428
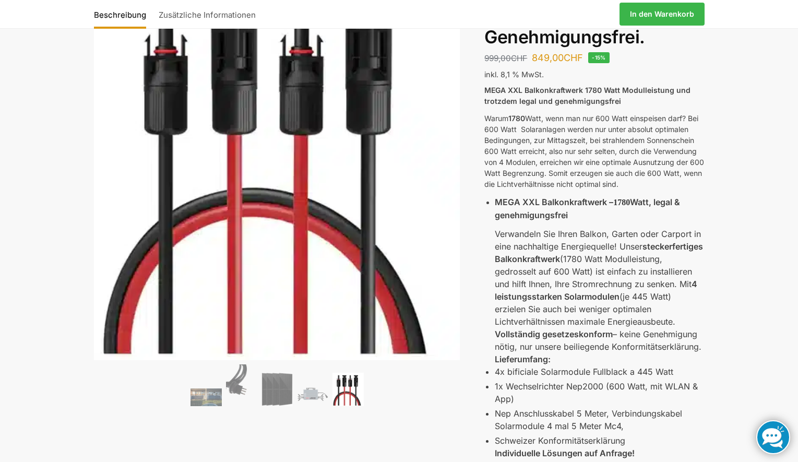
scroll to position [0, 0]
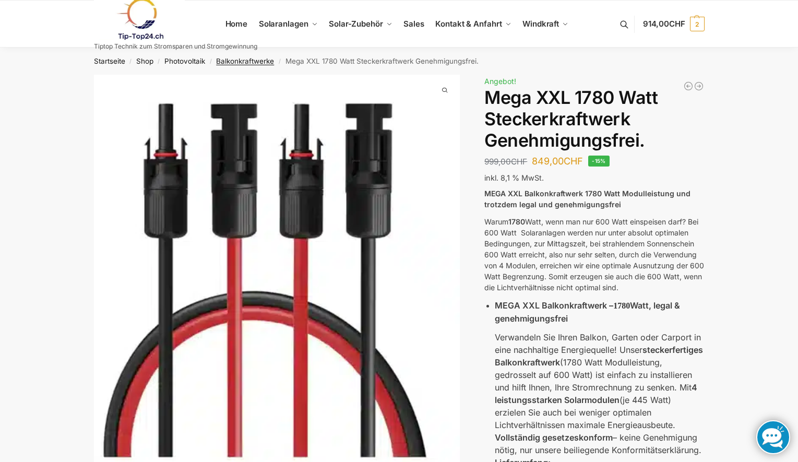
click at [243, 61] on link "Balkonkraftwerke" at bounding box center [245, 61] width 58 height 8
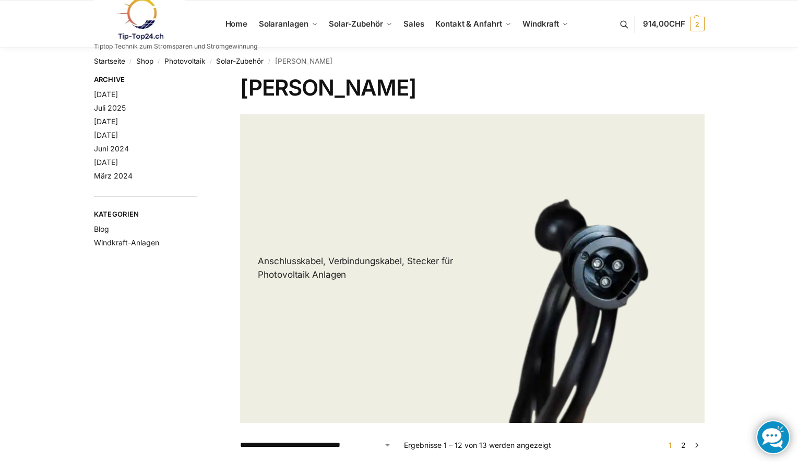
click at [239, 24] on link at bounding box center [175, 19] width 163 height 42
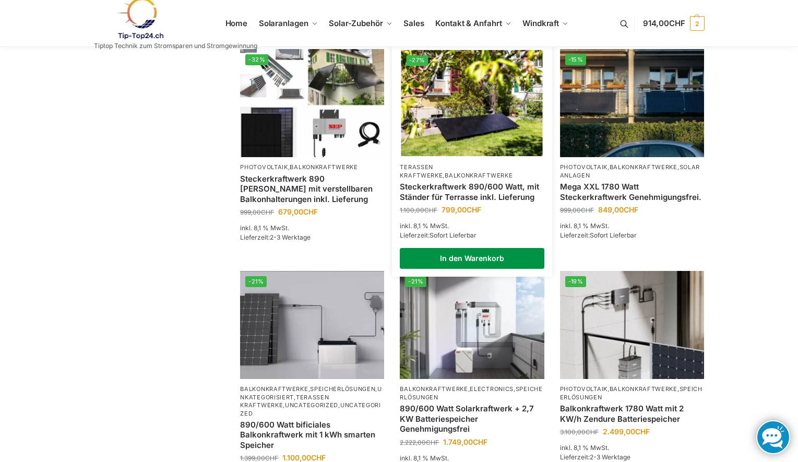
scroll to position [679, 0]
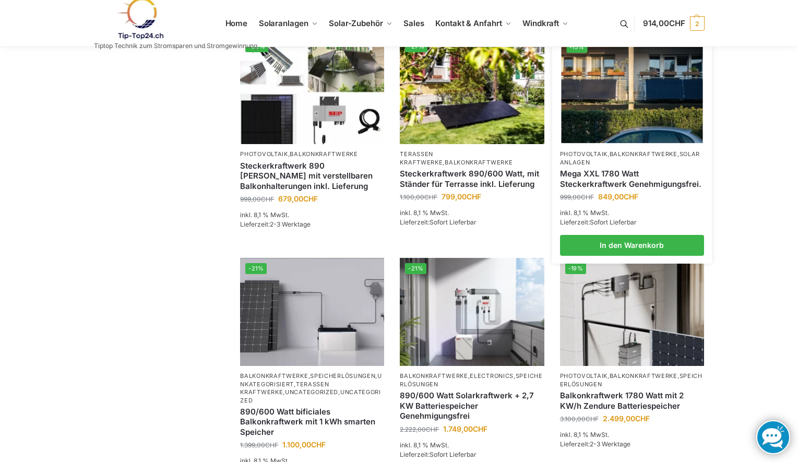
click at [616, 189] on link "Mega XXL 1780 Watt Steckerkraftwerk Genehmigungsfrei." at bounding box center [632, 179] width 144 height 20
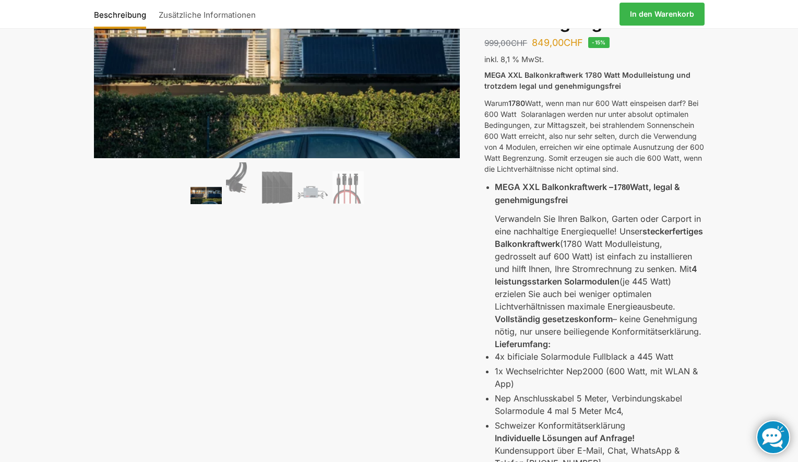
scroll to position [104, 0]
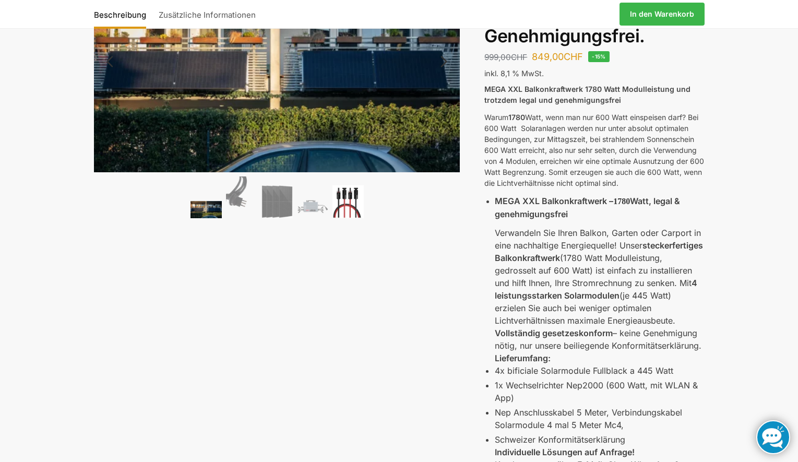
click at [358, 207] on img at bounding box center [348, 201] width 31 height 33
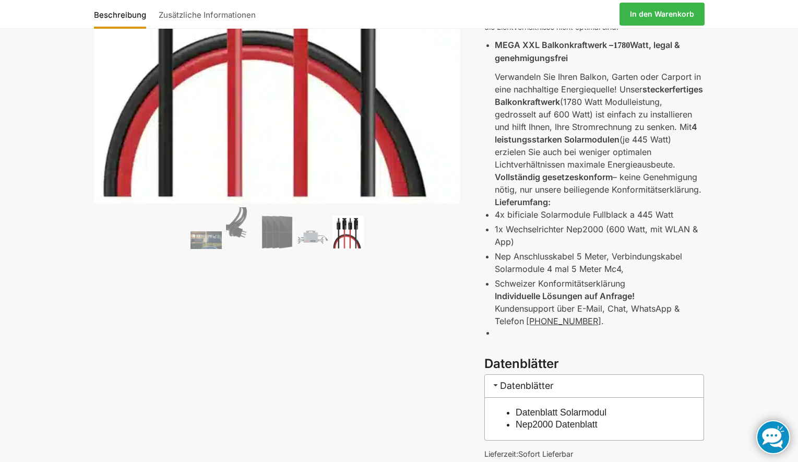
scroll to position [261, 0]
click at [577, 256] on p "Nep Anschlusskabel 5 Meter, Verbindungskabel Solarmodule 4 mal 5 Meter Mc4," at bounding box center [599, 262] width 209 height 25
click at [613, 256] on p "Nep Anschlusskabel 5 Meter, Verbindungskabel Solarmodule 4 mal 5 Meter Mc4," at bounding box center [599, 262] width 209 height 25
click at [549, 267] on p "Nep Anschlusskabel 5 Meter, Verbindungskabel Solarmodule 4 mal 5 Meter Mc4," at bounding box center [599, 262] width 209 height 25
click at [622, 269] on p "Nep Anschlusskabel 5 Meter, Verbindungskabel Solarmodule 4 mal 5 Meter Mc4," at bounding box center [599, 262] width 209 height 25
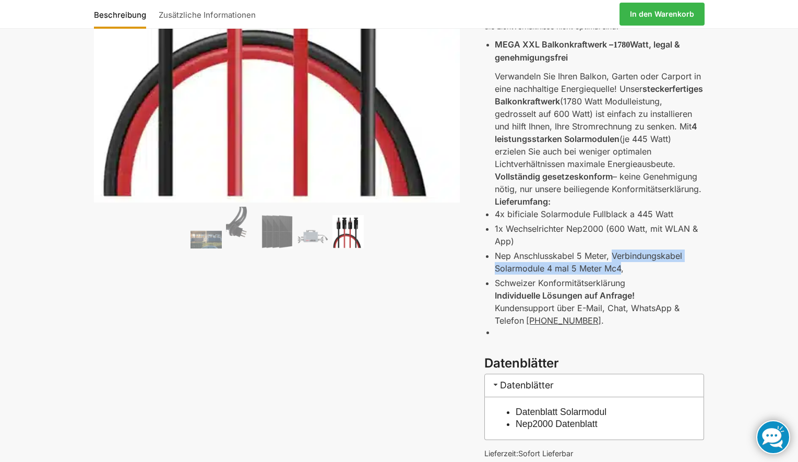
drag, startPoint x: 613, startPoint y: 255, endPoint x: 622, endPoint y: 268, distance: 15.5
click at [622, 268] on p "Nep Anschlusskabel 5 Meter, Verbindungskabel Solarmodule 4 mal 5 Meter Mc4," at bounding box center [599, 262] width 209 height 25
click at [656, 275] on ul "4x bificiale Solarmodule Fullblack a 445 Watt 1x Wechselrichter Nep2000 (600 Wa…" at bounding box center [599, 248] width 209 height 81
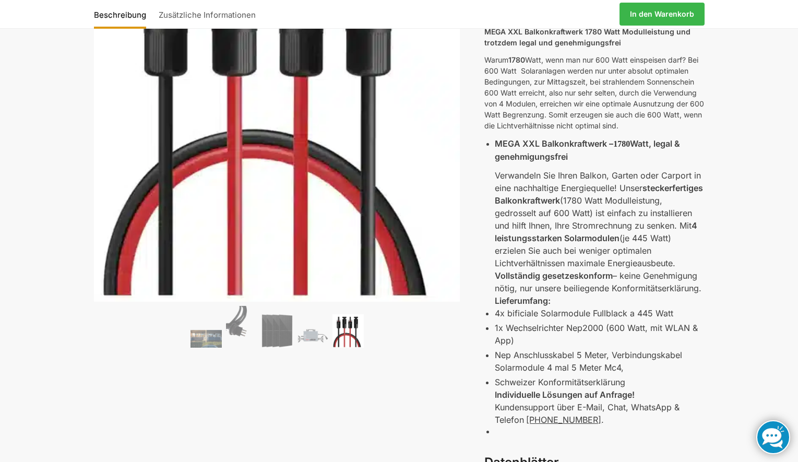
scroll to position [209, 0]
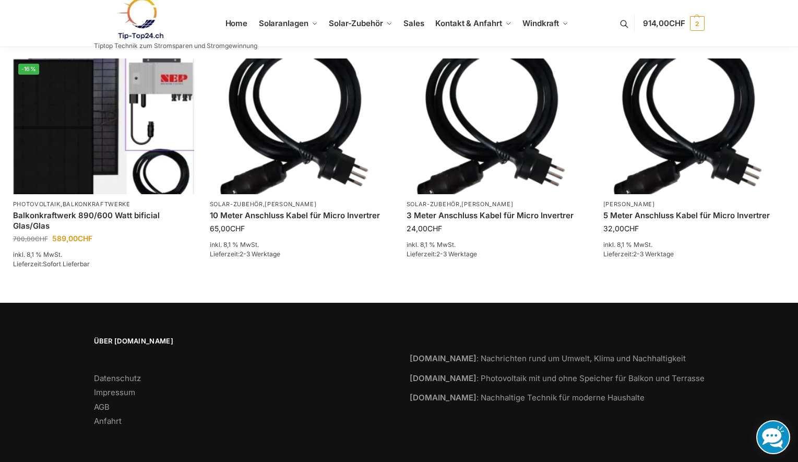
scroll to position [1592, 0]
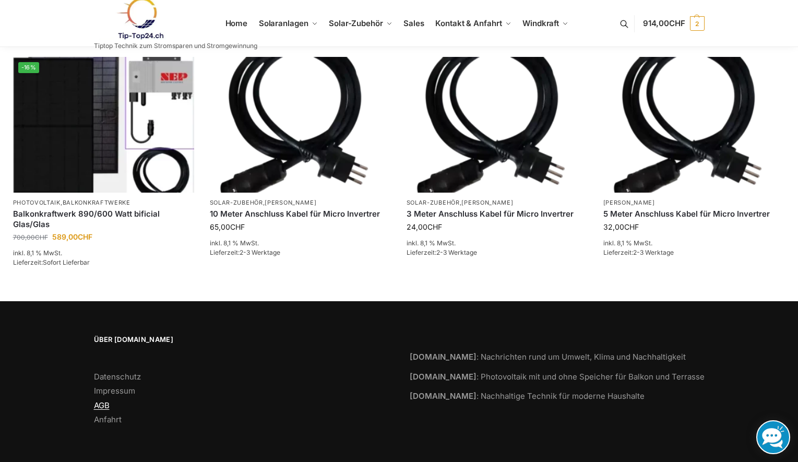
click at [105, 405] on link "AGB" at bounding box center [102, 405] width 16 height 10
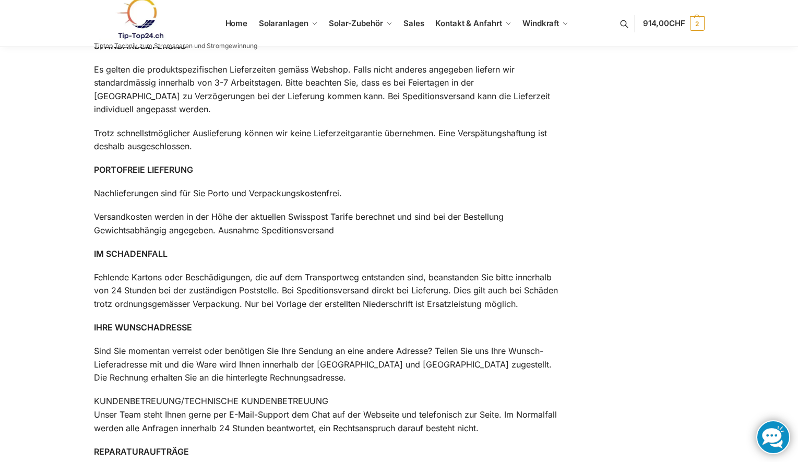
scroll to position [104, 0]
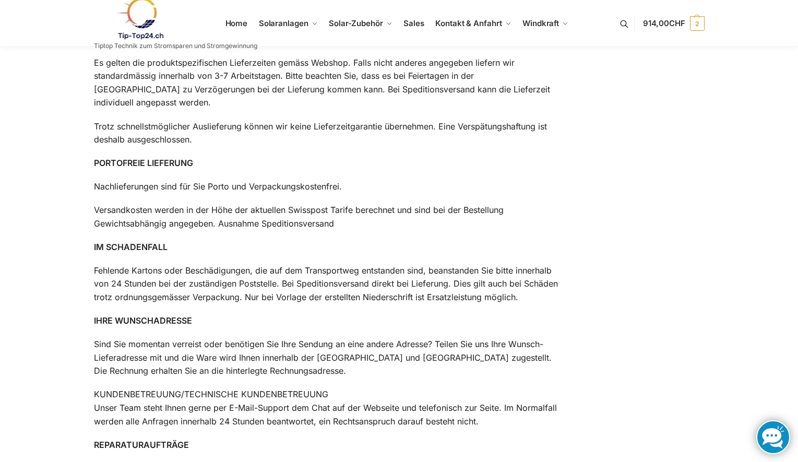
click at [342, 187] on p "Nachlieferungen sind für Sie Porto und Verpackungskostenfrei." at bounding box center [326, 187] width 464 height 14
click at [336, 209] on p "Versandkosten werden in der Höhe der aktuellen Swisspost Tarife berechnet und s…" at bounding box center [326, 217] width 464 height 27
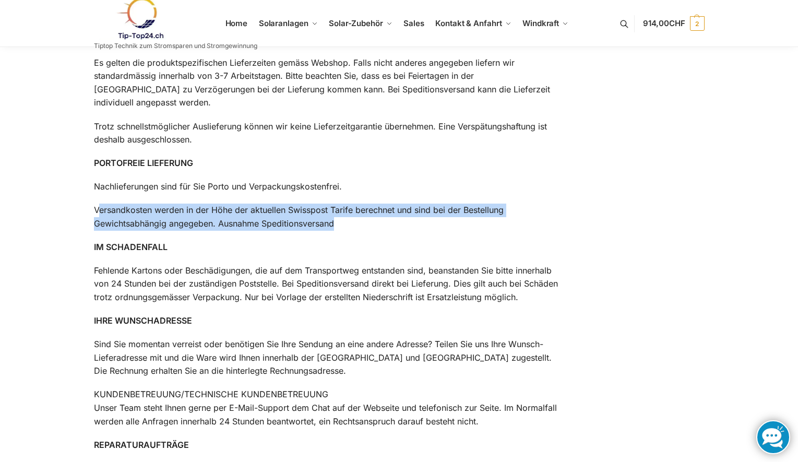
drag, startPoint x: 358, startPoint y: 219, endPoint x: 99, endPoint y: 213, distance: 259.0
click at [99, 213] on p "Versandkosten werden in der Höhe der aktuellen Swisspost Tarife berechnet und s…" at bounding box center [326, 217] width 464 height 27
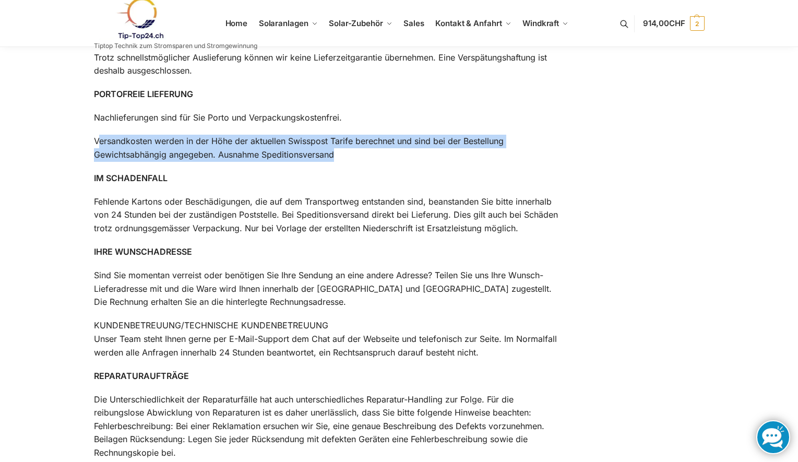
scroll to position [209, 0]
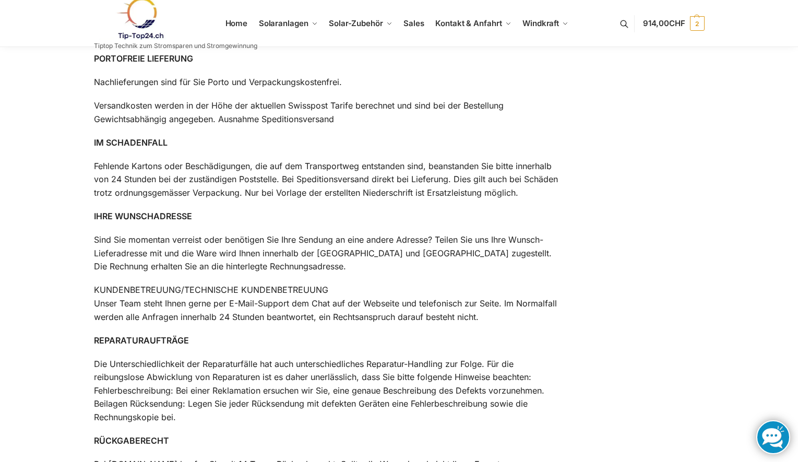
click at [114, 169] on p "Fehlende Kartons oder Beschädigungen, die auf dem Transportweg entstanden sind,…" at bounding box center [326, 180] width 464 height 40
click at [125, 216] on strong "IHRE WUNSCHADRESSE" at bounding box center [143, 216] width 98 height 10
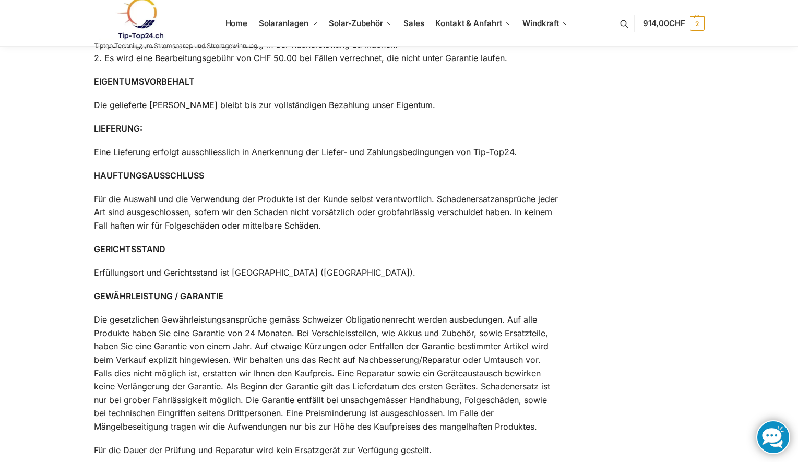
scroll to position [835, 0]
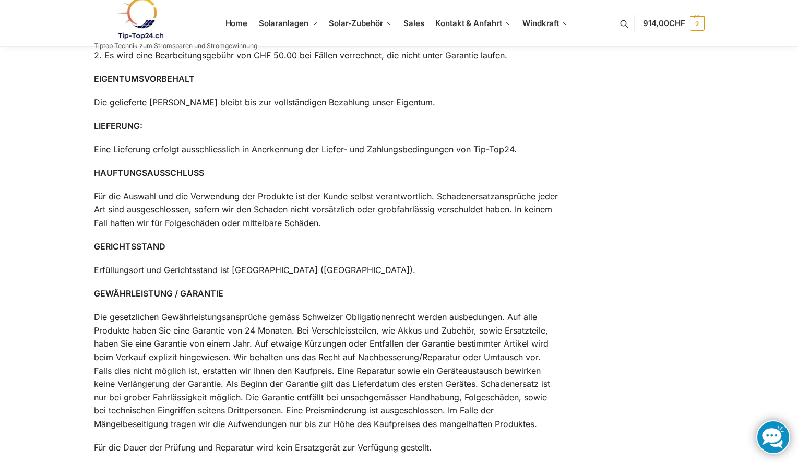
click at [156, 152] on p "Eine Lieferung erfolgt ausschliesslich in Anerkennung der Liefer- und Zahlungsb…" at bounding box center [326, 150] width 464 height 14
drag, startPoint x: 96, startPoint y: 198, endPoint x: 93, endPoint y: 205, distance: 7.1
click at [94, 204] on p "Für die Auswahl und die Verwendung der Produkte ist der Kunde selbst verantwort…" at bounding box center [326, 210] width 464 height 40
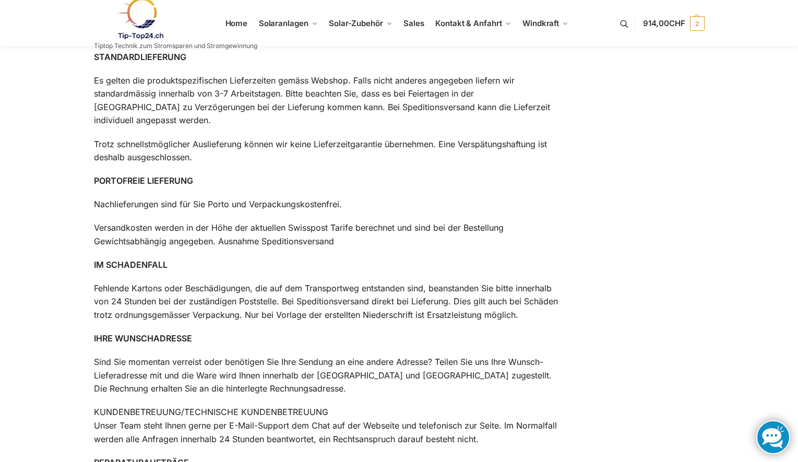
scroll to position [0, 0]
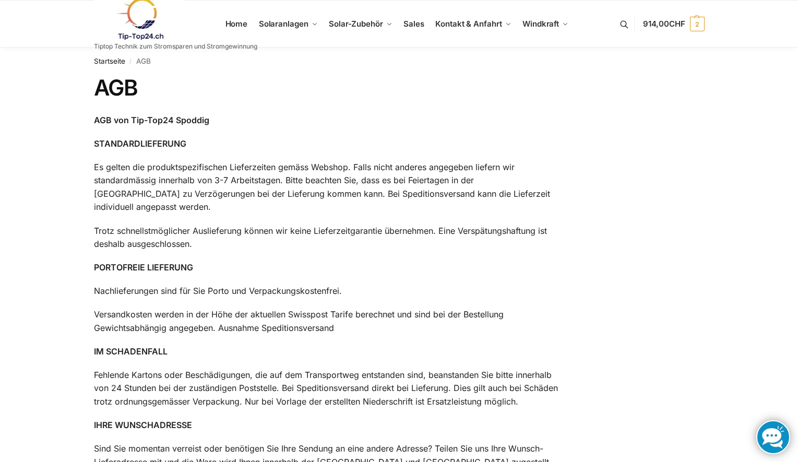
click at [164, 120] on strong "AGB von Tip-Top24 Spoddig" at bounding box center [151, 120] width 115 height 10
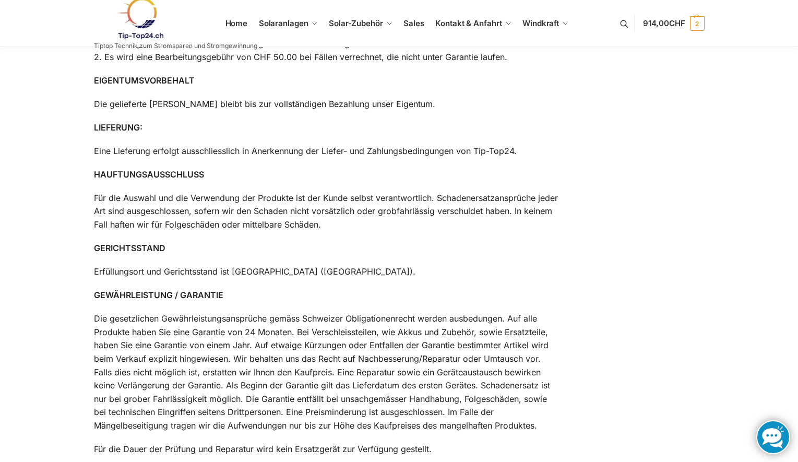
scroll to position [835, 0]
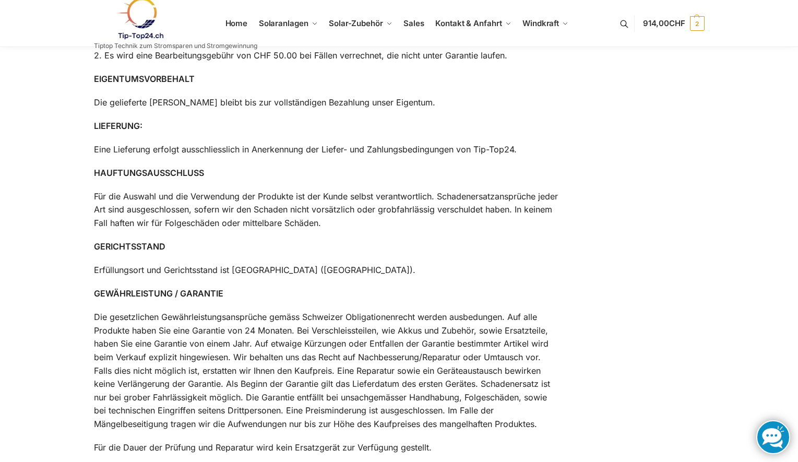
click at [419, 149] on p "Eine Lieferung erfolgt ausschliesslich in Anerkennung der Liefer- und Zahlungsb…" at bounding box center [326, 150] width 464 height 14
click at [419, 150] on p "Eine Lieferung erfolgt ausschliesslich in Anerkennung der Liefer- und Zahlungsb…" at bounding box center [326, 150] width 464 height 14
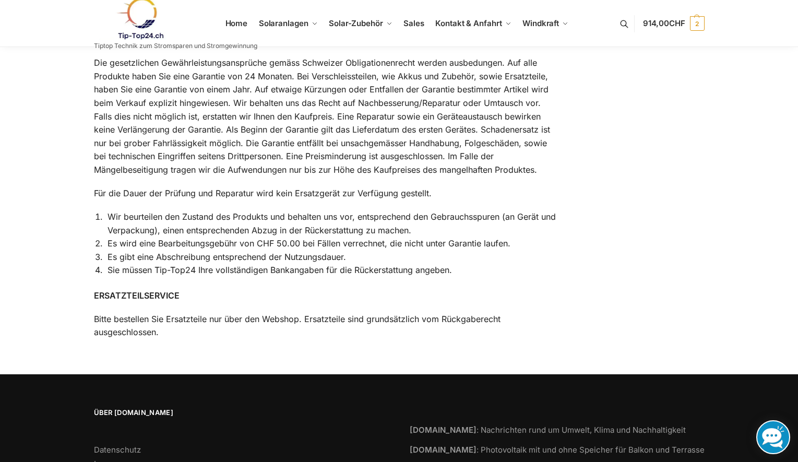
scroll to position [1162, 0]
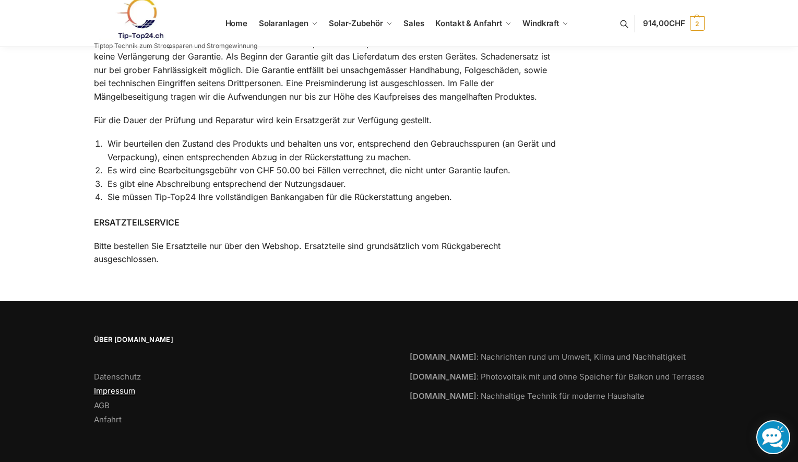
click at [124, 393] on link "Impressum" at bounding box center [114, 391] width 41 height 10
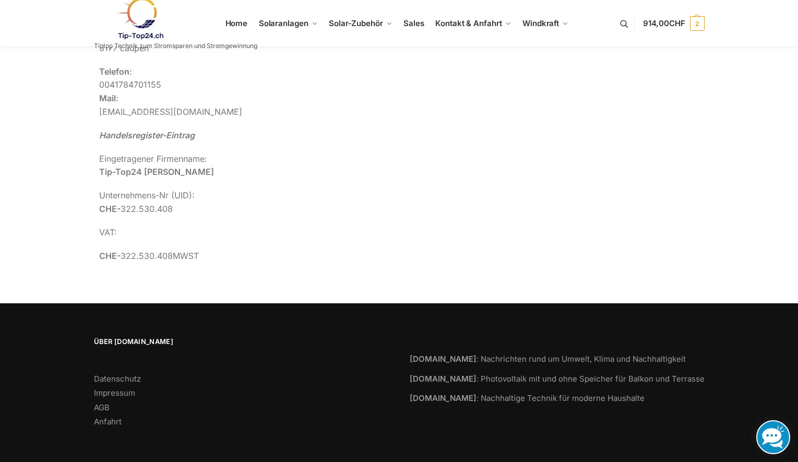
scroll to position [129, 0]
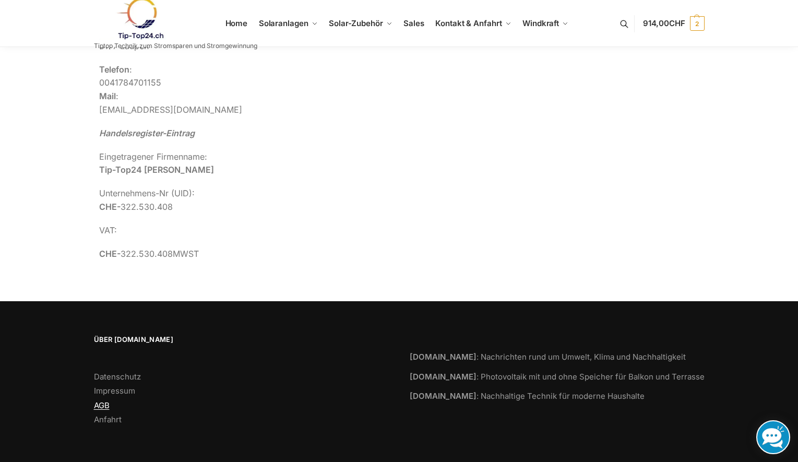
click at [108, 402] on link "AGB" at bounding box center [102, 405] width 16 height 10
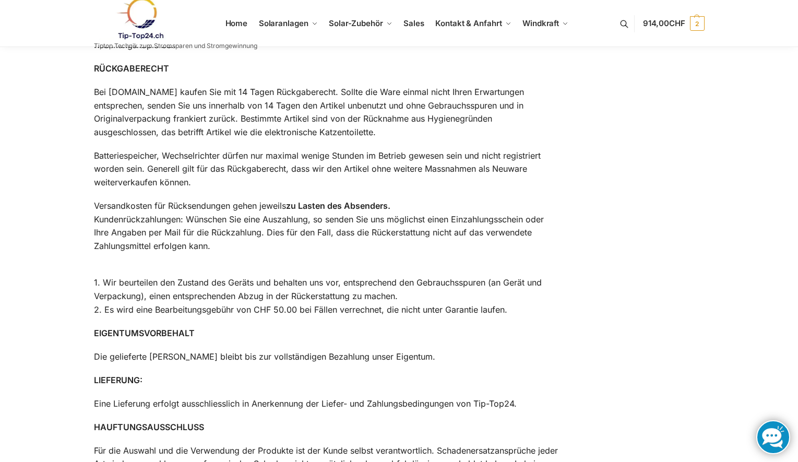
scroll to position [522, 0]
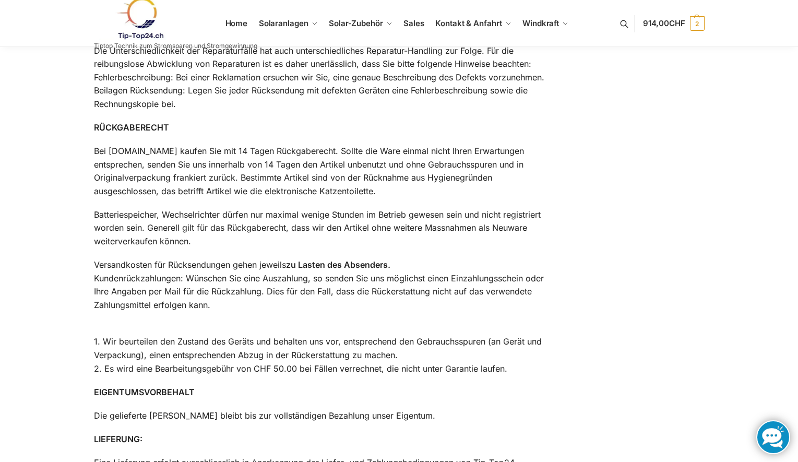
click at [131, 153] on p "Bei [DOMAIN_NAME] kaufen Sie mit 14 Tagen Rückgaberecht. Sollte die Ware einmal…" at bounding box center [326, 171] width 464 height 53
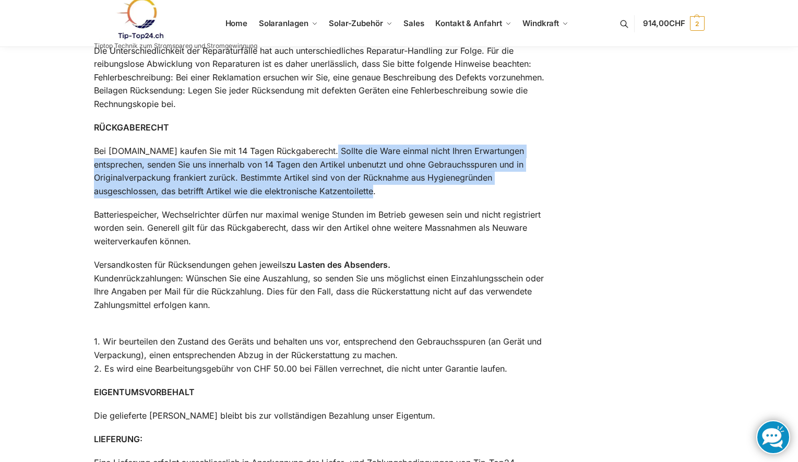
drag, startPoint x: 324, startPoint y: 150, endPoint x: 393, endPoint y: 197, distance: 83.1
click at [393, 197] on p "Bei [DOMAIN_NAME] kaufen Sie mit 14 Tagen Rückgaberecht. Sollte die Ware einmal…" at bounding box center [326, 171] width 464 height 53
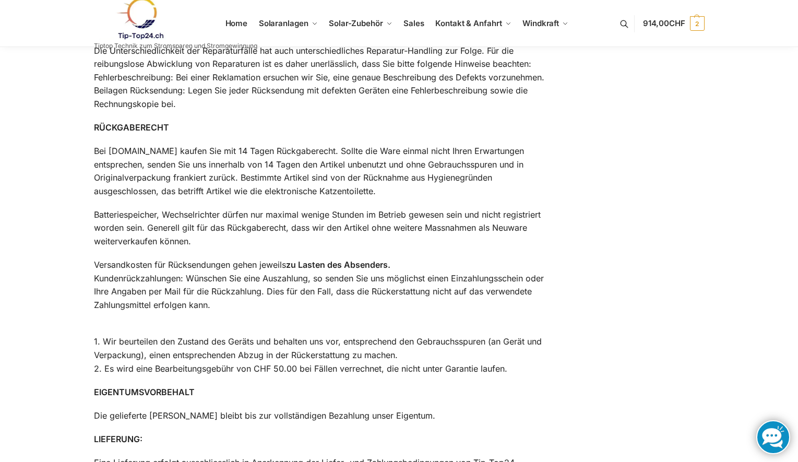
click at [318, 226] on p "Batteriespeicher, Wechselrichter dürfen nur maximal wenige Stunden im Betrieb g…" at bounding box center [326, 228] width 464 height 40
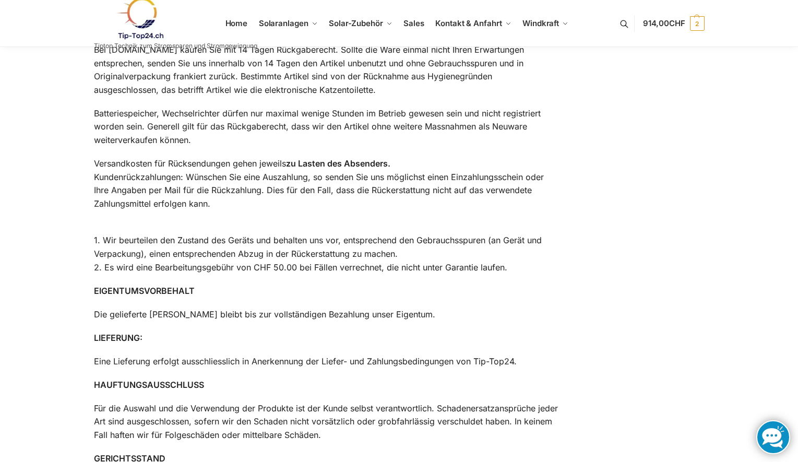
scroll to position [626, 0]
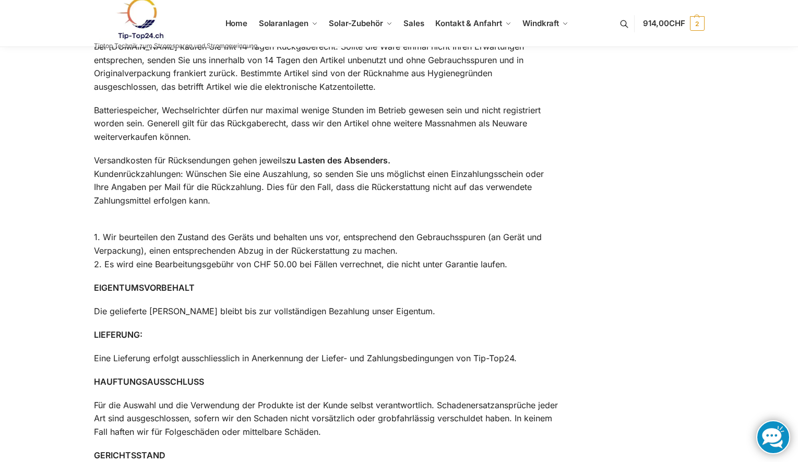
click at [269, 263] on p "1. Wir beurteilen den Zustand des Geräts und behalten uns vor, entsprechend den…" at bounding box center [326, 244] width 464 height 53
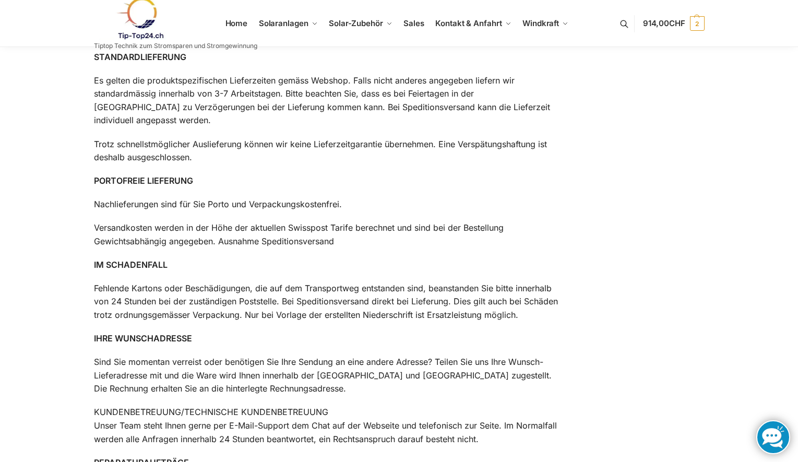
scroll to position [0, 0]
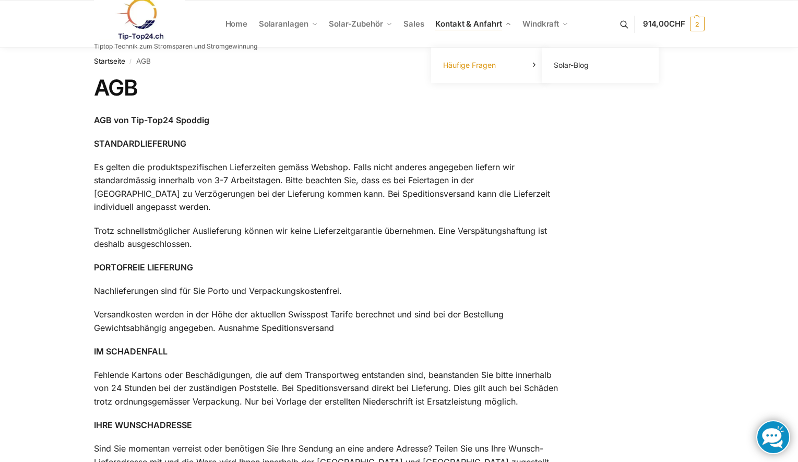
click at [472, 65] on span "Häufige Fragen" at bounding box center [469, 65] width 53 height 9
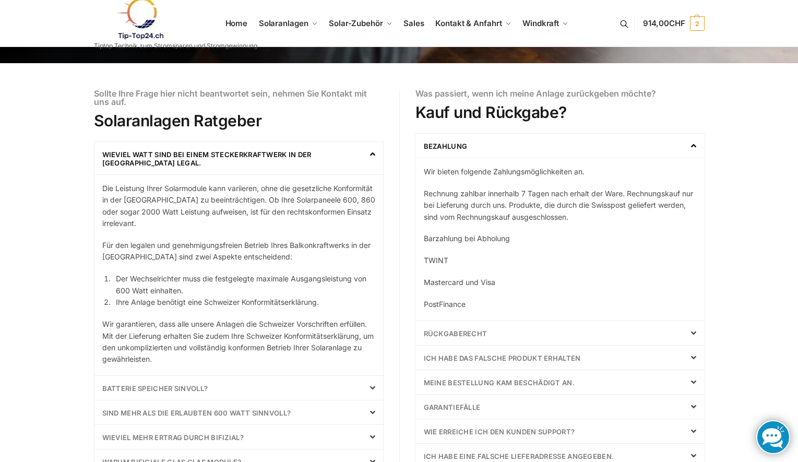
scroll to position [209, 0]
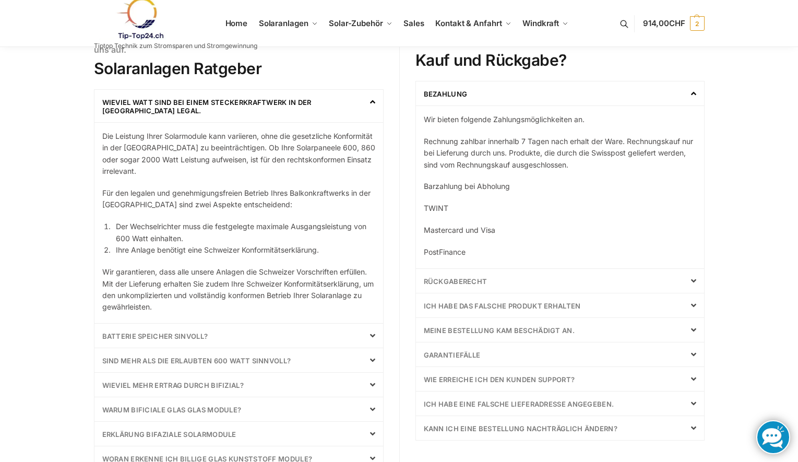
click at [438, 251] on p "PostFinance" at bounding box center [560, 251] width 272 height 11
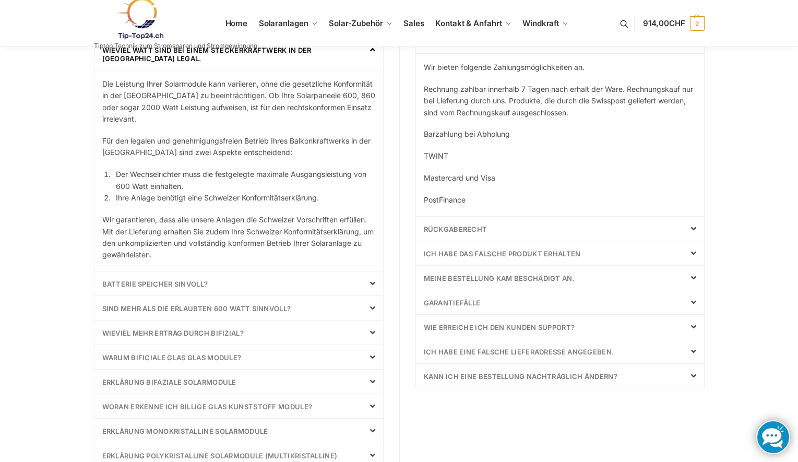
click at [479, 180] on p "Mastercard und Visa" at bounding box center [560, 177] width 272 height 11
click at [443, 153] on p "TWINT" at bounding box center [560, 155] width 272 height 11
click at [446, 134] on p "Barzahlung bei Abholung" at bounding box center [560, 133] width 272 height 11
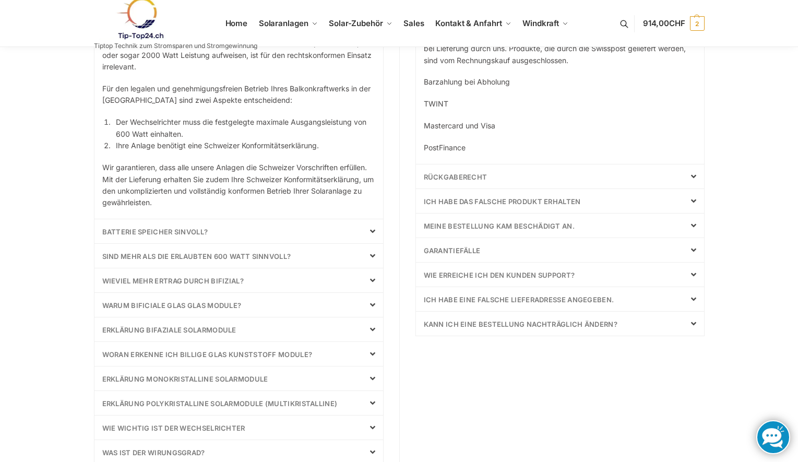
click at [453, 147] on p "PostFinance" at bounding box center [560, 147] width 272 height 11
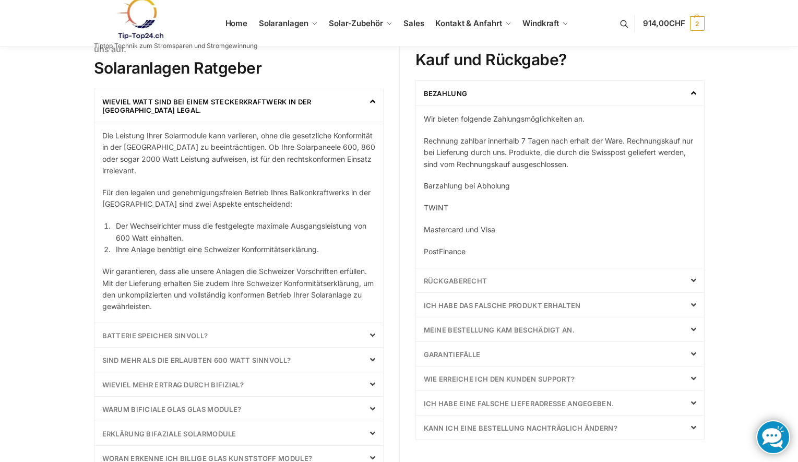
scroll to position [209, 0]
drag, startPoint x: 424, startPoint y: 142, endPoint x: 577, endPoint y: 166, distance: 155.3
click at [577, 166] on p "Rechnung zahlbar innerhalb 7 Tagen nach erhalt der Ware. Rechnungskauf nur bei …" at bounding box center [560, 153] width 272 height 35
click at [588, 166] on p "Rechnung zahlbar innerhalb 7 Tagen nach erhalt der Ware. Rechnungskauf nur bei …" at bounding box center [560, 153] width 272 height 35
drag, startPoint x: 585, startPoint y: 169, endPoint x: 410, endPoint y: 133, distance: 178.0
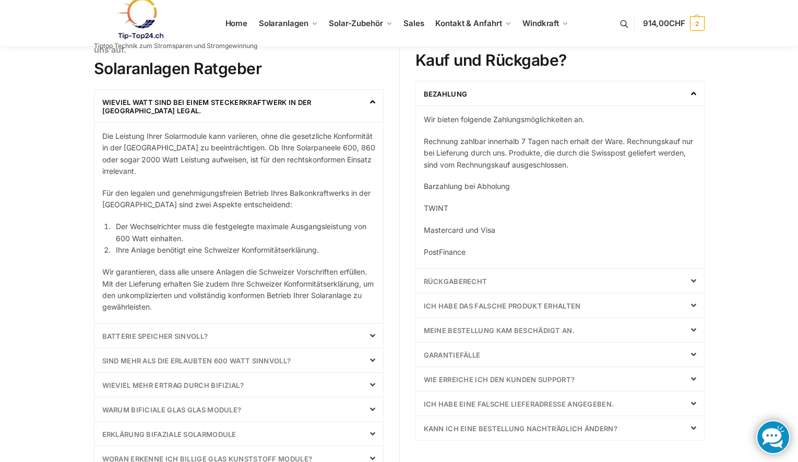
click at [410, 133] on div "Was passiert, wenn ich meine Anlage zurückgeben möchte? Kauf und Rückgabe? Beza…" at bounding box center [551, 327] width 305 height 581
click at [576, 189] on p "Barzahlung bei Abholung" at bounding box center [560, 186] width 272 height 11
drag, startPoint x: 424, startPoint y: 184, endPoint x: 504, endPoint y: 256, distance: 107.6
click at [501, 259] on div "Bezahlung Wir bieten folgende Zahlungsmöglichkeiten an. Rechnung zahlbar innerh…" at bounding box center [560, 175] width 289 height 188
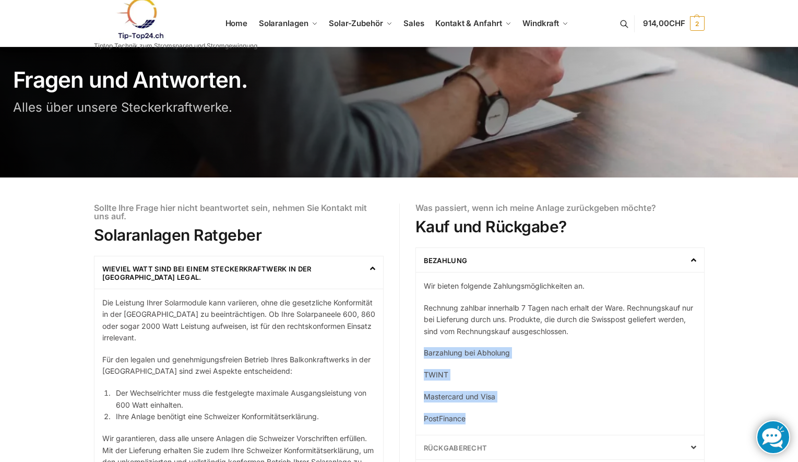
scroll to position [0, 0]
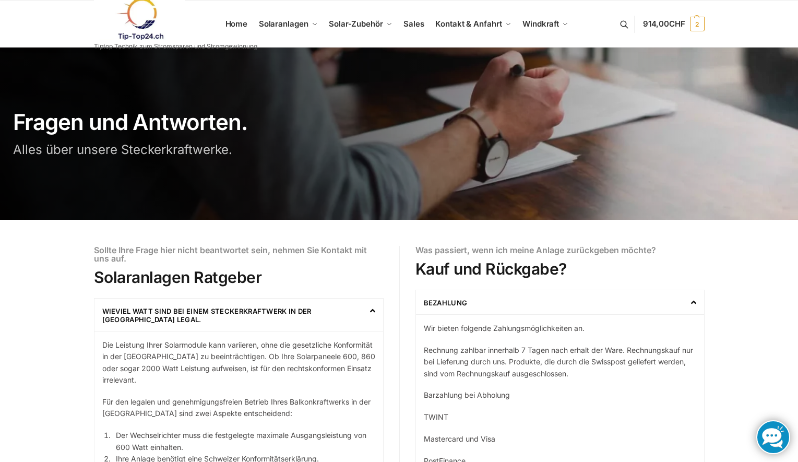
click at [238, 282] on h2 "Solaranlagen Ratgeber" at bounding box center [239, 277] width 290 height 19
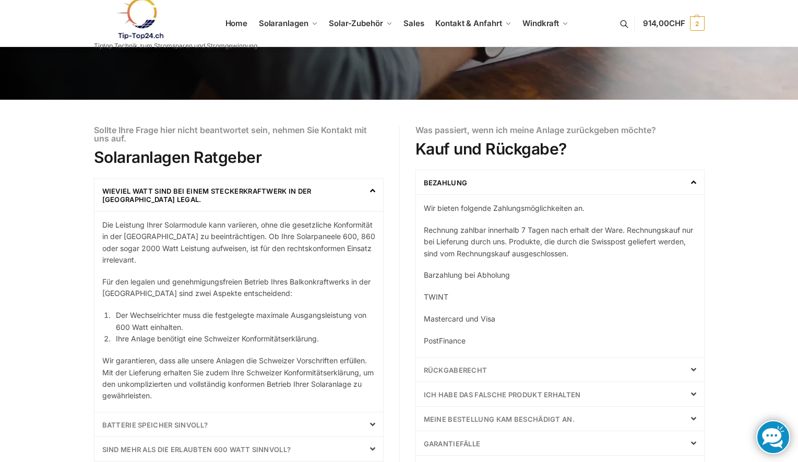
scroll to position [157, 0]
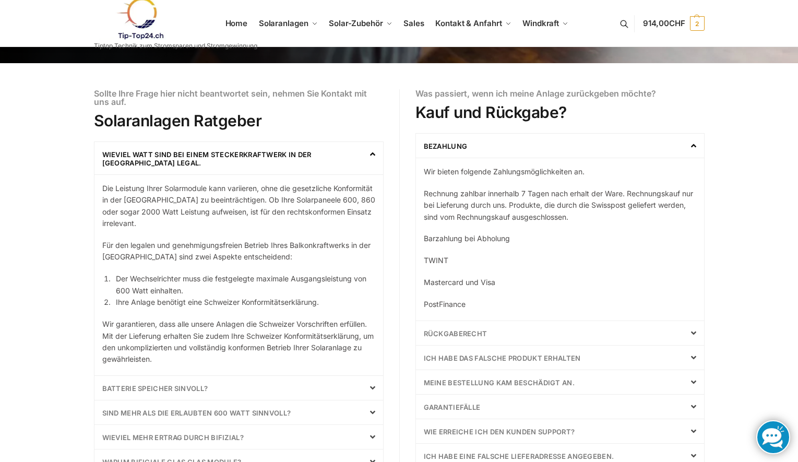
click at [208, 154] on link "Wieviel Watt sind bei einem Steckerkraftwerk in der [GEOGRAPHIC_DATA] legal." at bounding box center [206, 158] width 209 height 17
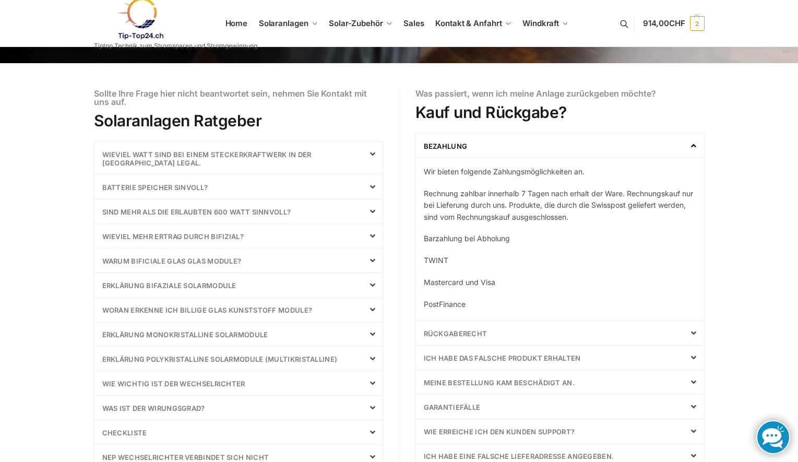
click at [227, 155] on link "Wieviel Watt sind bei einem Steckerkraftwerk in der [GEOGRAPHIC_DATA] legal." at bounding box center [206, 158] width 209 height 17
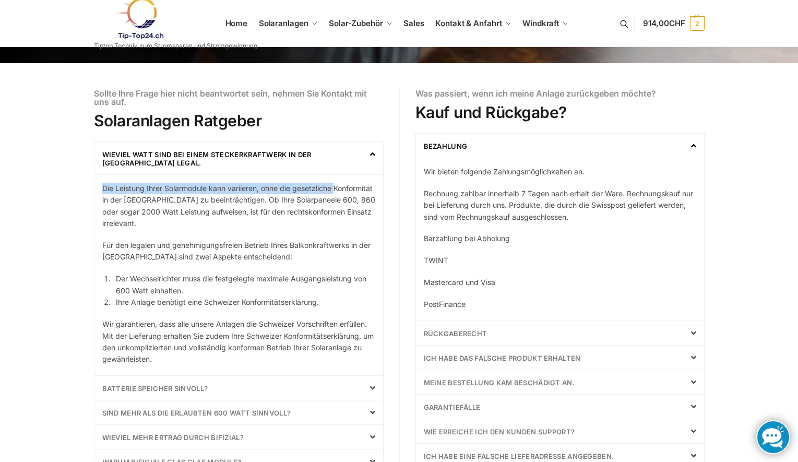
drag, startPoint x: 103, startPoint y: 189, endPoint x: 98, endPoint y: 205, distance: 16.0
click at [98, 205] on div "Die Leistung Ihrer Solarmodule kann variieren, ohne die gesetzliche Konformität…" at bounding box center [238, 269] width 289 height 191
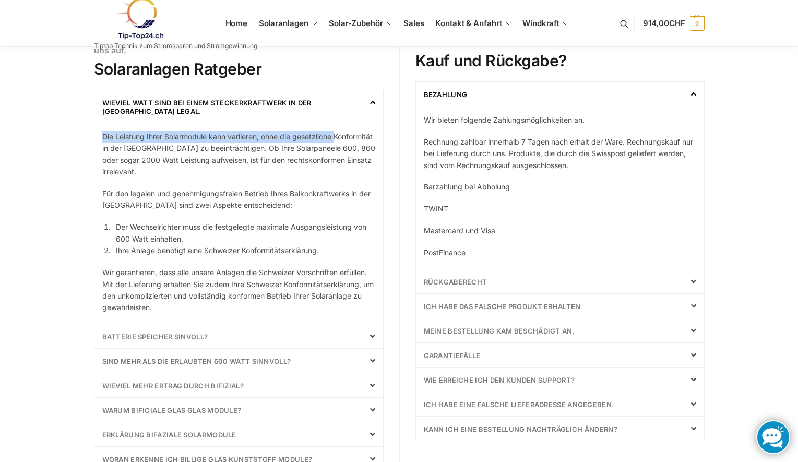
scroll to position [209, 0]
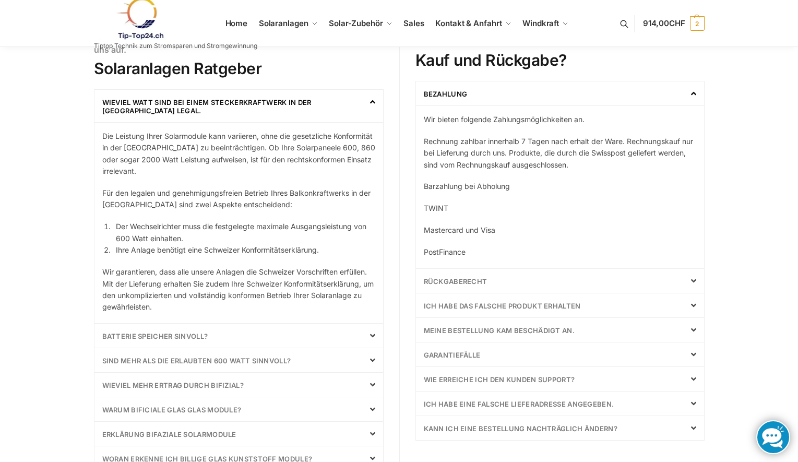
click at [267, 149] on p "Die Leistung Ihrer Solarmodule kann variieren, ohne die gesetzliche Konformität…" at bounding box center [238, 153] width 273 height 47
click at [248, 160] on p "Die Leistung Ihrer Solarmodule kann variieren, ohne die gesetzliche Konformität…" at bounding box center [238, 153] width 273 height 47
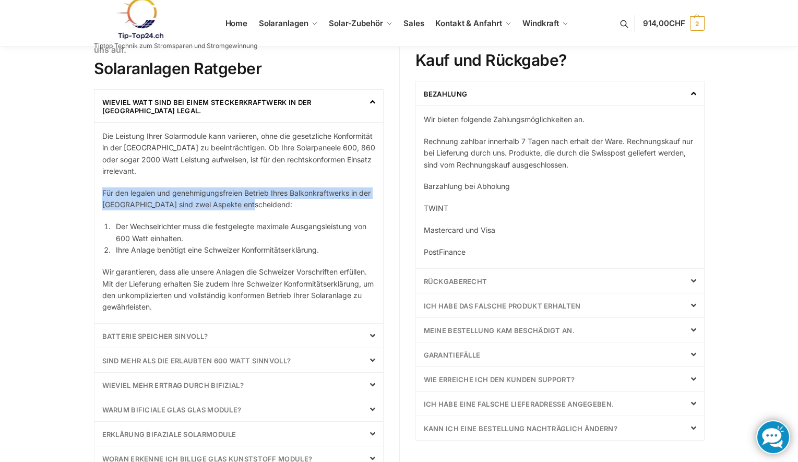
drag, startPoint x: 105, startPoint y: 198, endPoint x: 263, endPoint y: 212, distance: 158.8
click at [266, 208] on p "Für den legalen und genehmigungsfreien Betrieb Ihres Balkonkraftwerks in der [G…" at bounding box center [238, 198] width 273 height 23
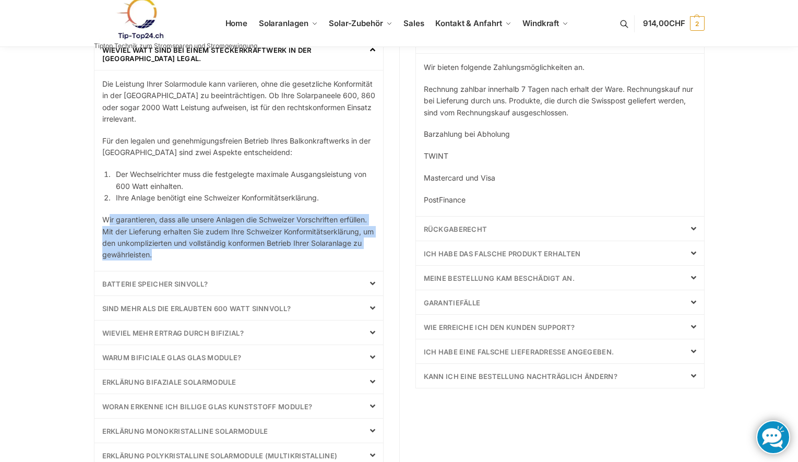
drag, startPoint x: 106, startPoint y: 219, endPoint x: 175, endPoint y: 252, distance: 76.3
click at [175, 252] on p "Wir garantieren, dass alle unsere Anlagen die Schweizer Vorschriften erfüllen. …" at bounding box center [238, 237] width 273 height 47
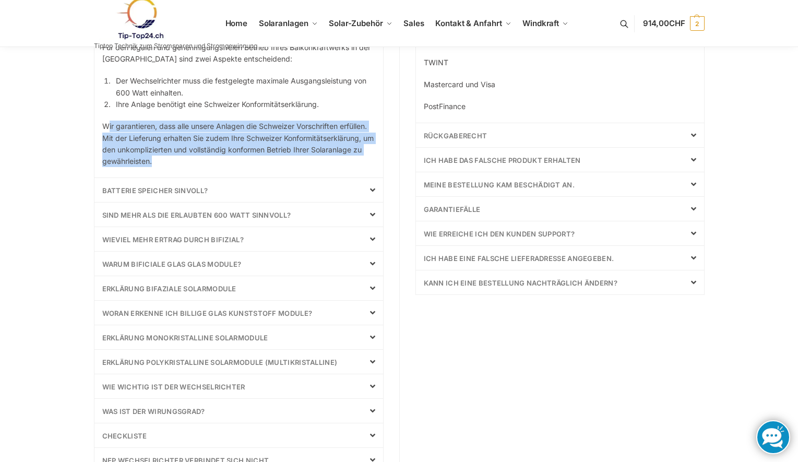
scroll to position [365, 0]
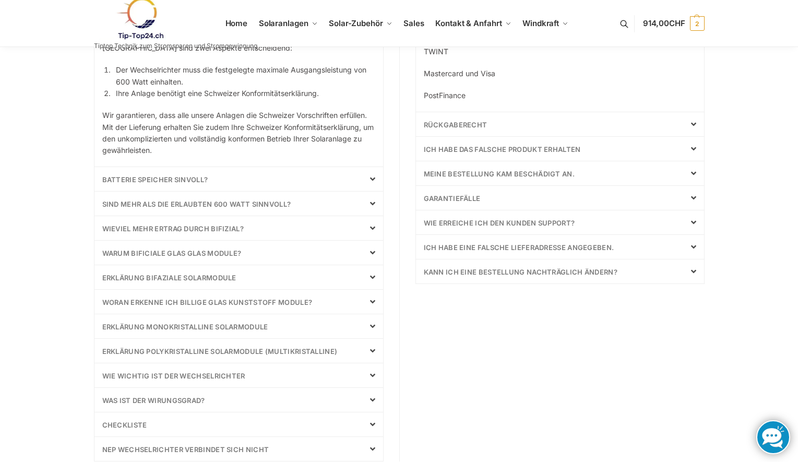
click at [257, 205] on link "Sind mehr als die erlaubten 600 Watt sinnvoll?" at bounding box center [196, 204] width 189 height 8
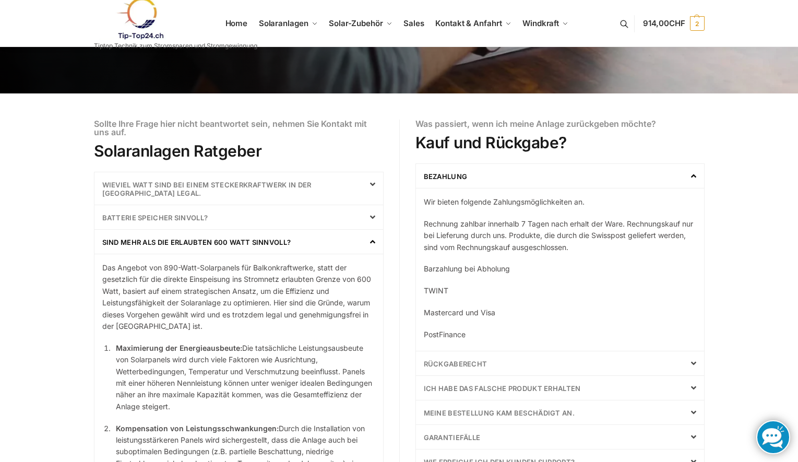
scroll to position [130, 0]
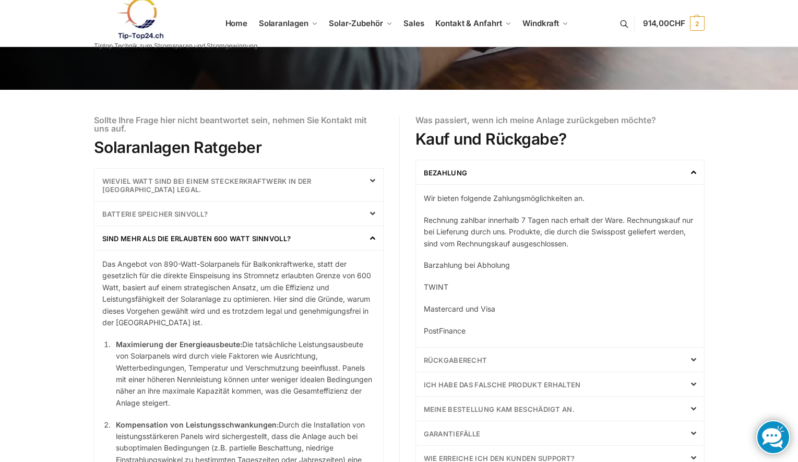
click at [180, 240] on link "Sind mehr als die erlaubten 600 Watt sinnvoll?" at bounding box center [196, 238] width 189 height 8
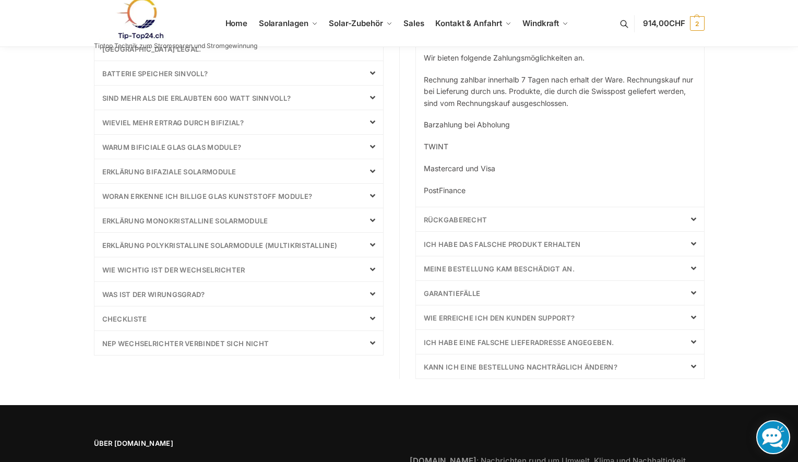
scroll to position [287, 0]
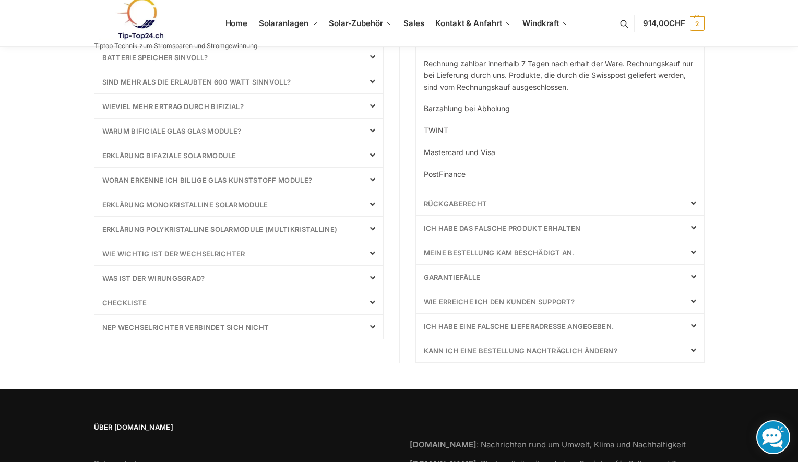
click at [239, 254] on link "Wie wichtig ist der Wechselrichter" at bounding box center [173, 254] width 143 height 8
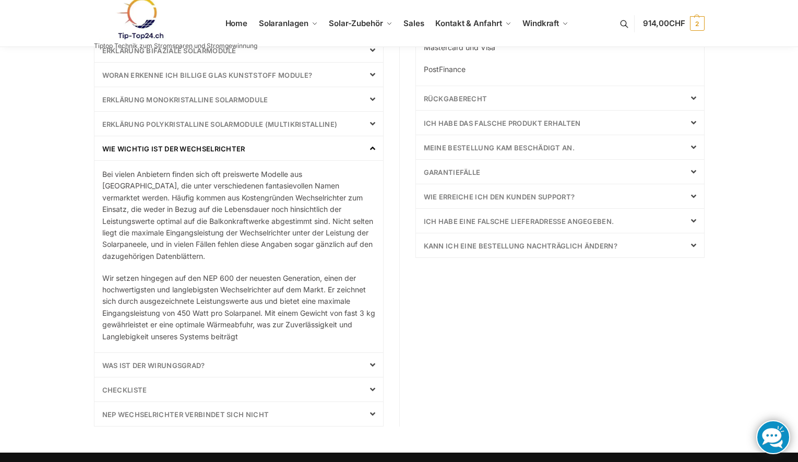
scroll to position [443, 0]
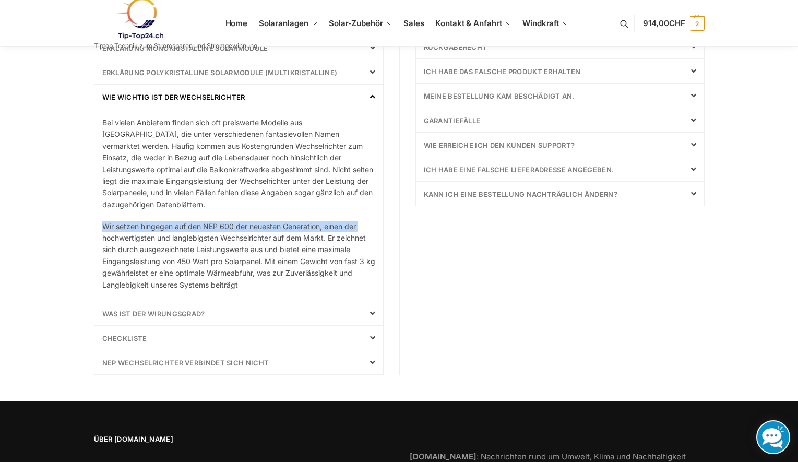
drag, startPoint x: 102, startPoint y: 228, endPoint x: 102, endPoint y: 237, distance: 9.4
click at [102, 237] on p "Wir setzen hingegen auf den NEP 600 der neuesten Generation, einen der hochwert…" at bounding box center [238, 256] width 273 height 70
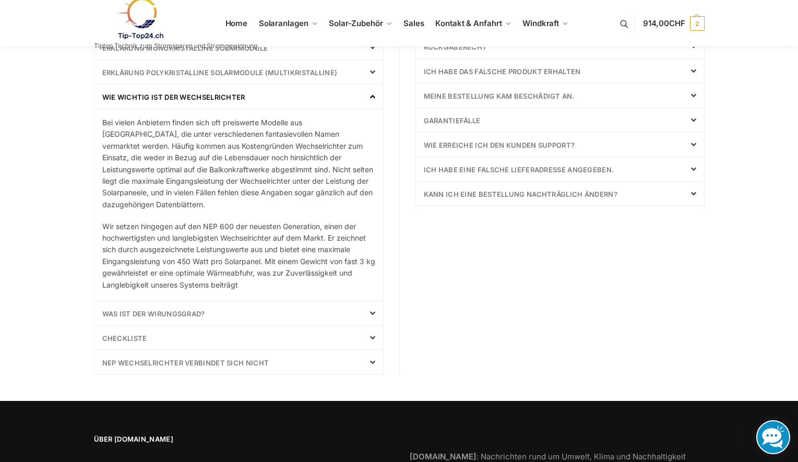
click at [194, 250] on p "Wir setzen hingegen auf den NEP 600 der neuesten Generation, einen der hochwert…" at bounding box center [238, 256] width 273 height 70
drag, startPoint x: 173, startPoint y: 262, endPoint x: 87, endPoint y: 257, distance: 86.2
click at [87, 257] on div "Fragen und Antworten. Alles über unsere Steckerkraftwerke. Sollte Ihre Frage hi…" at bounding box center [399, 2] width 655 height 797
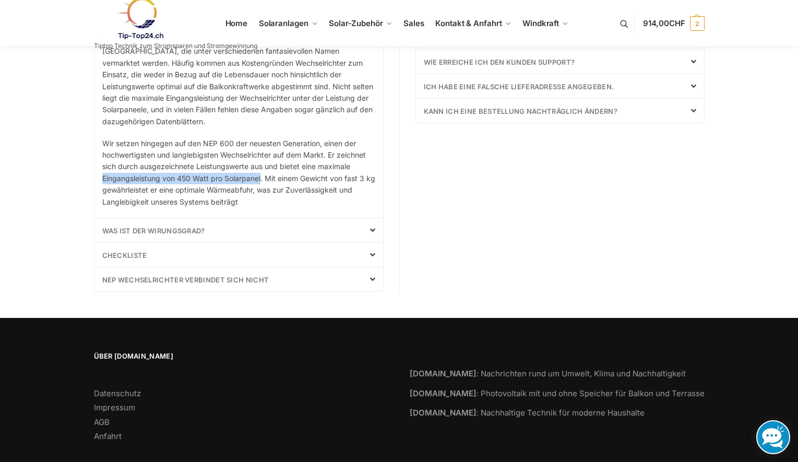
scroll to position [543, 0]
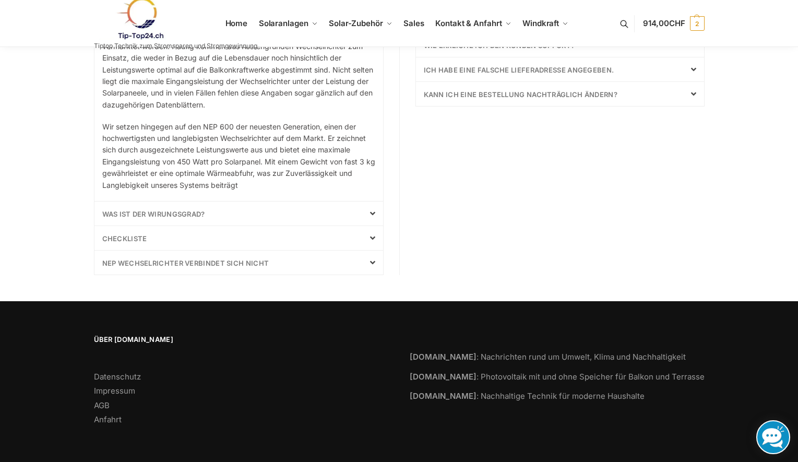
click at [123, 240] on link "Checkliste" at bounding box center [124, 238] width 45 height 8
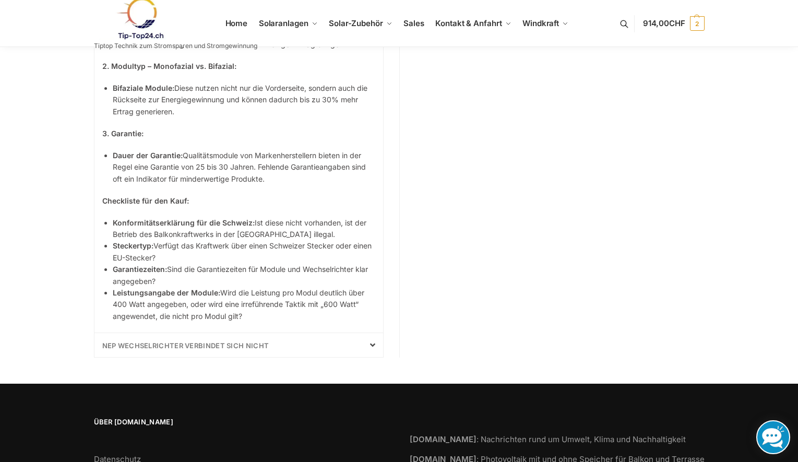
scroll to position [699, 0]
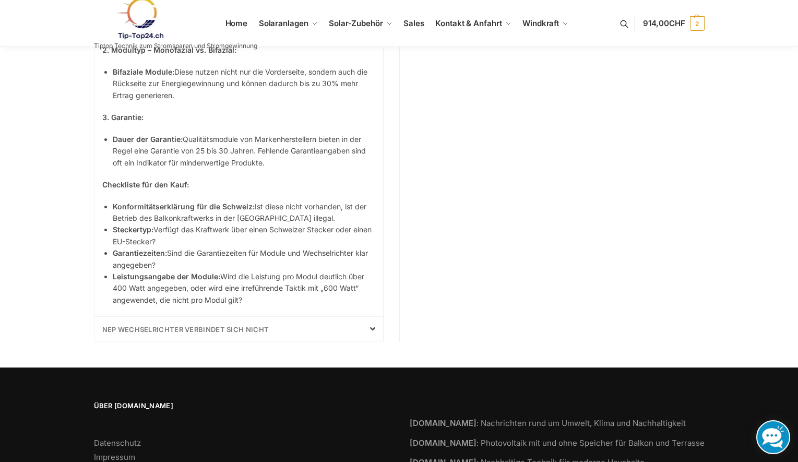
click at [143, 276] on strong "Leistungsangabe der Module:" at bounding box center [167, 276] width 108 height 9
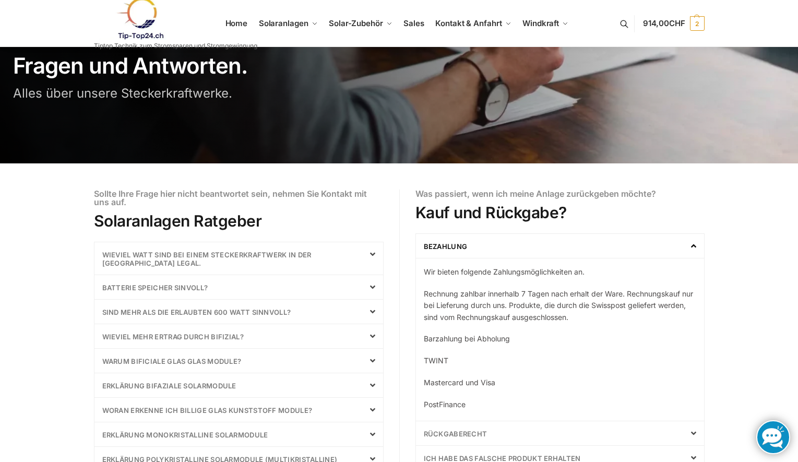
scroll to position [0, 0]
